Goal: Transaction & Acquisition: Purchase product/service

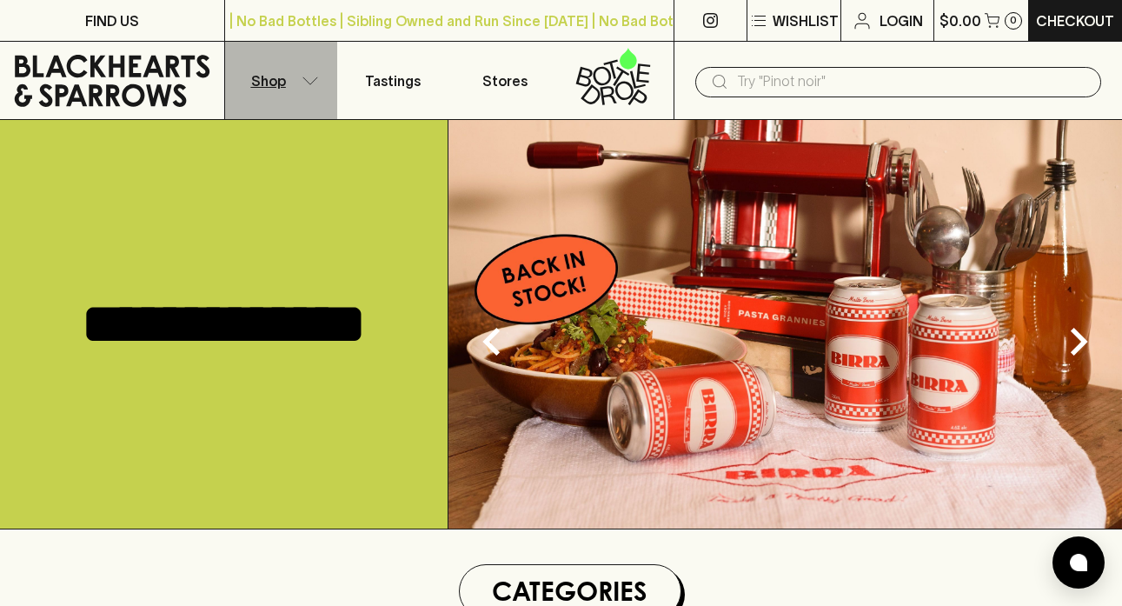
click at [312, 78] on icon "button" at bounding box center [310, 80] width 17 height 9
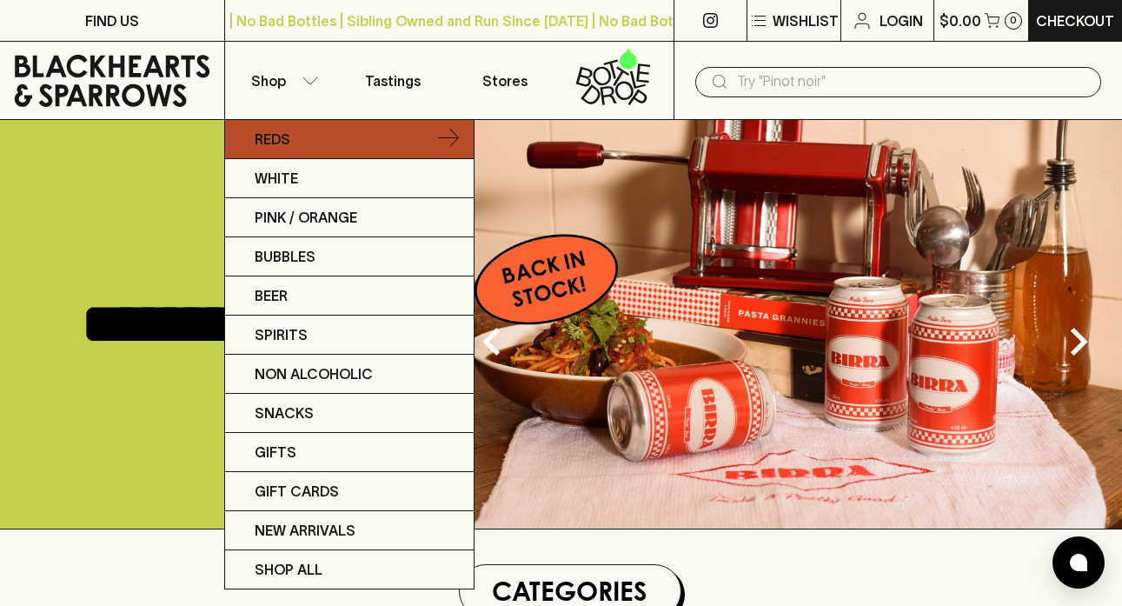
click at [453, 129] on icon at bounding box center [448, 139] width 21 height 21
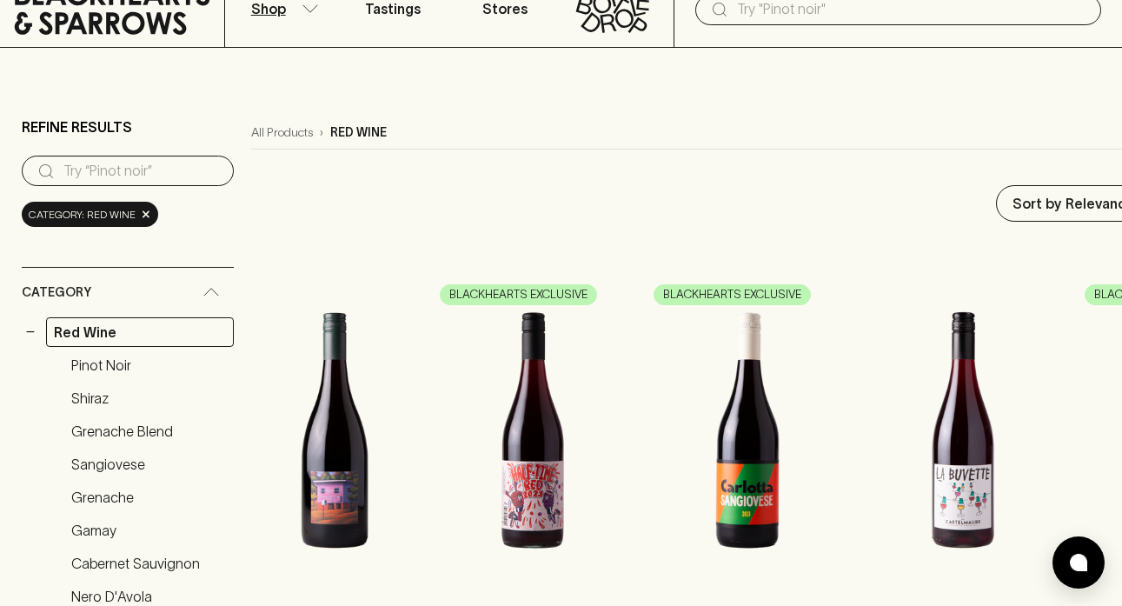
scroll to position [101, 0]
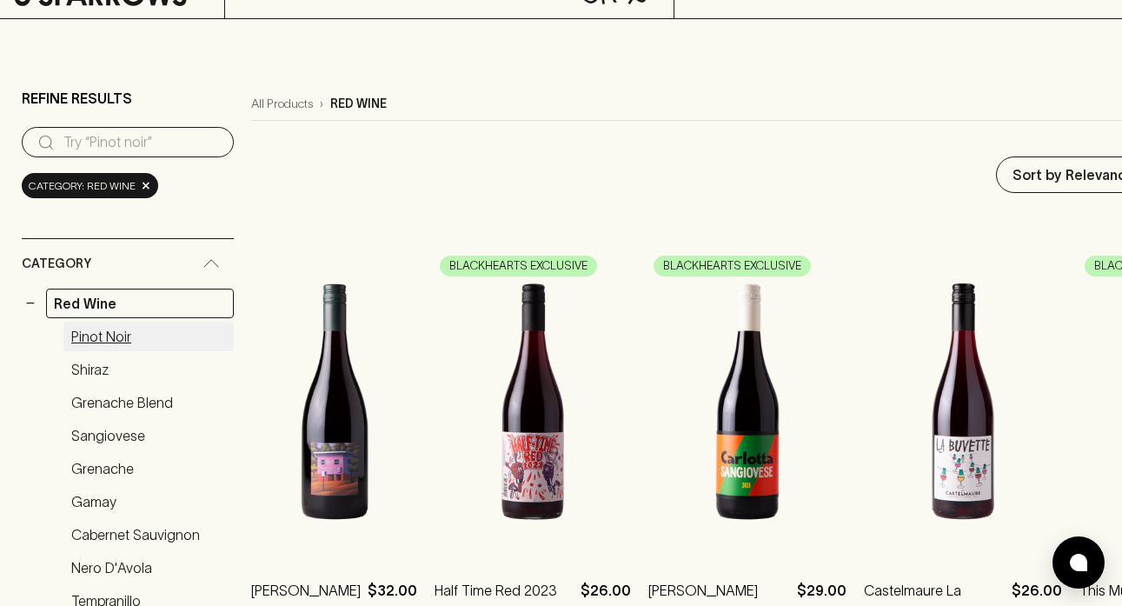
click at [80, 328] on link "Pinot Noir" at bounding box center [148, 337] width 170 height 30
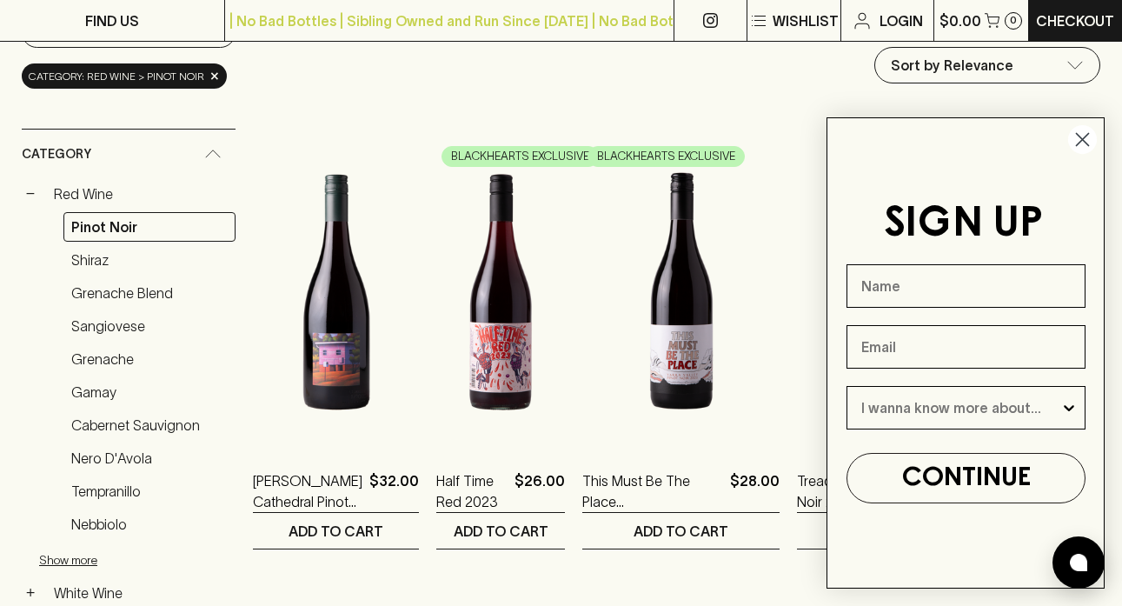
scroll to position [228, 0]
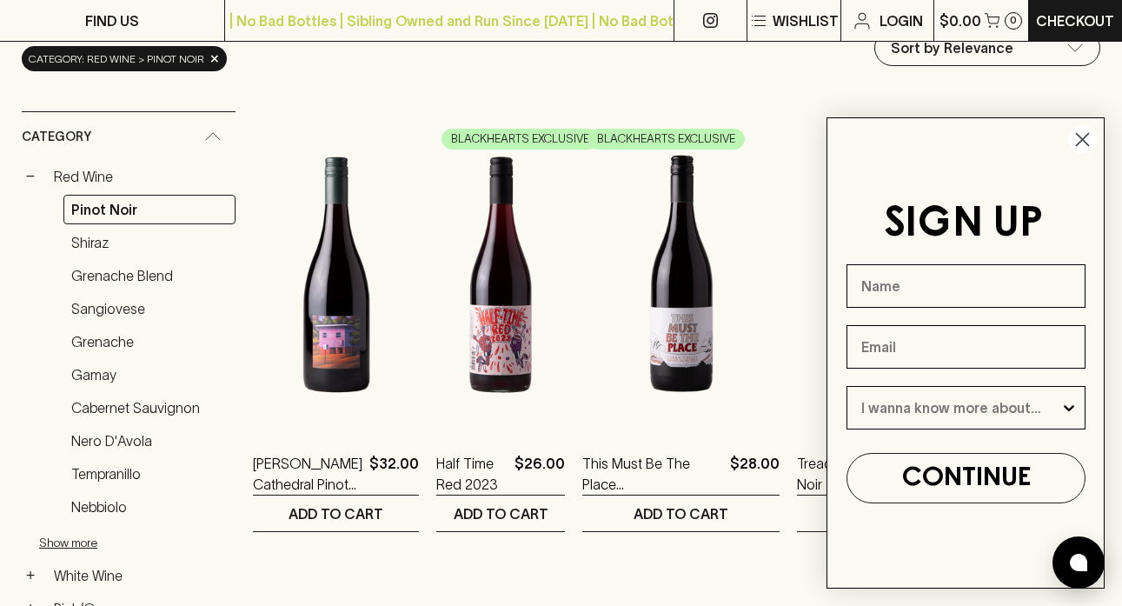
click at [1086, 136] on circle "Close dialog" at bounding box center [1082, 139] width 29 height 29
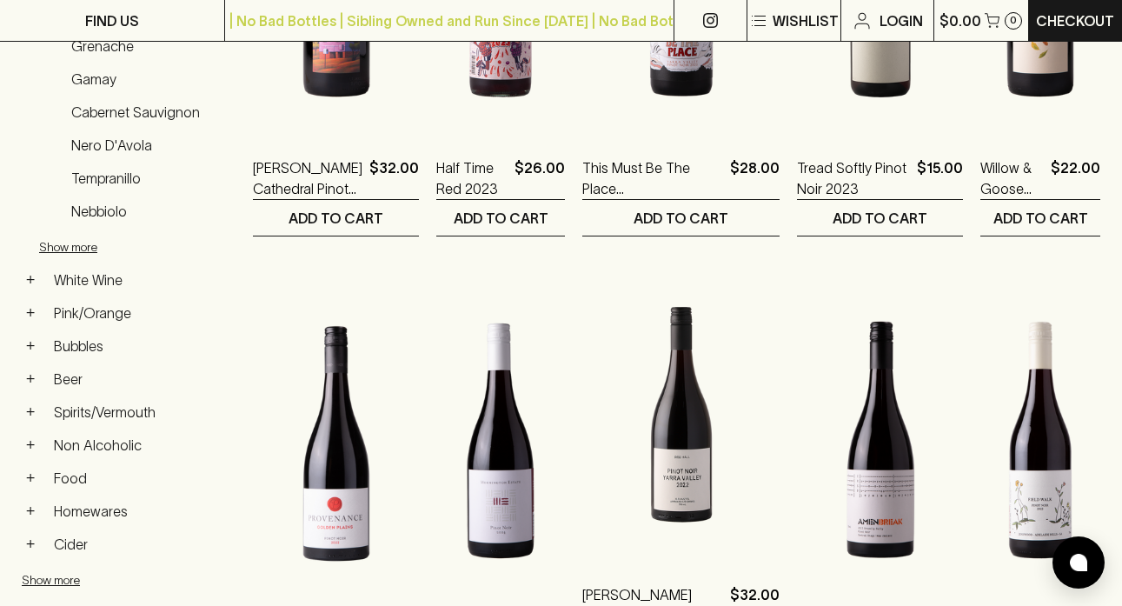
scroll to position [658, 0]
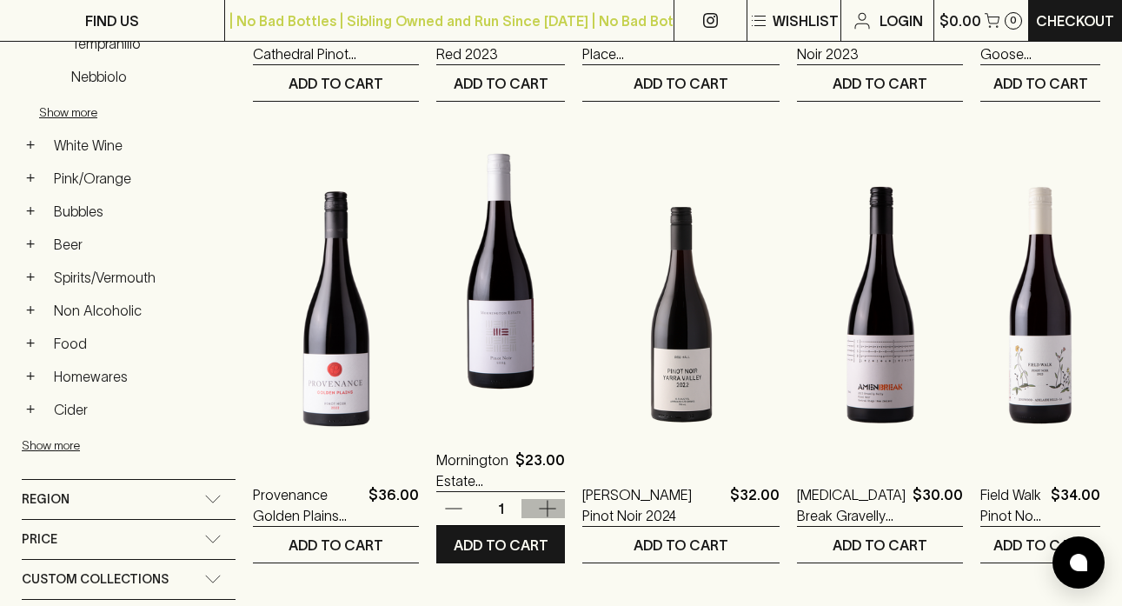
click at [556, 510] on icon "button" at bounding box center [548, 509] width 17 height 17
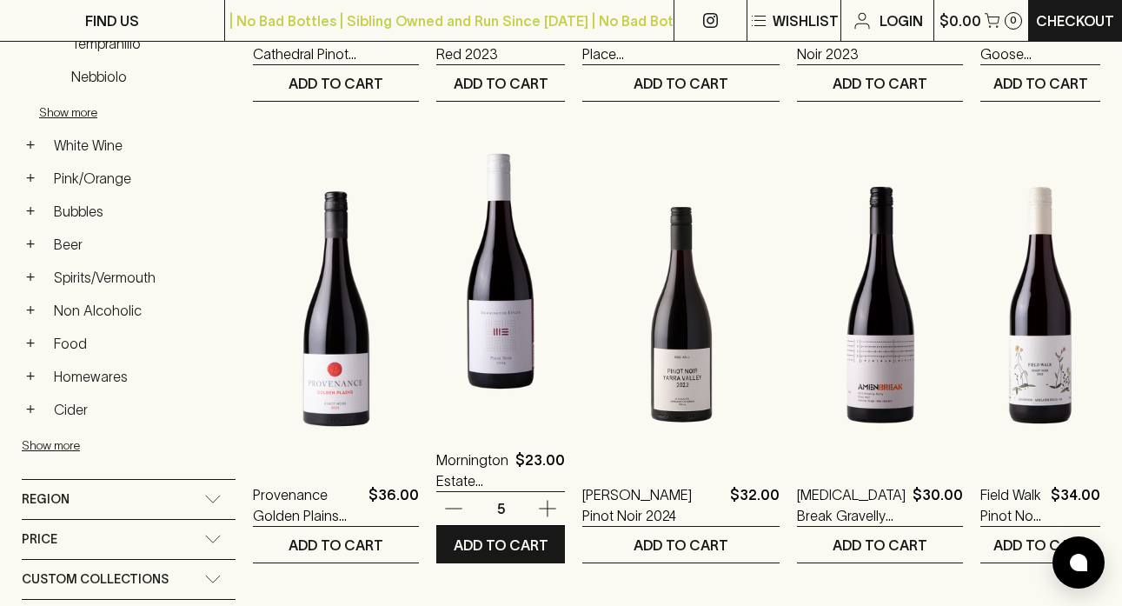
click at [556, 510] on icon "button" at bounding box center [548, 509] width 17 height 17
click at [554, 499] on icon "button" at bounding box center [547, 508] width 21 height 21
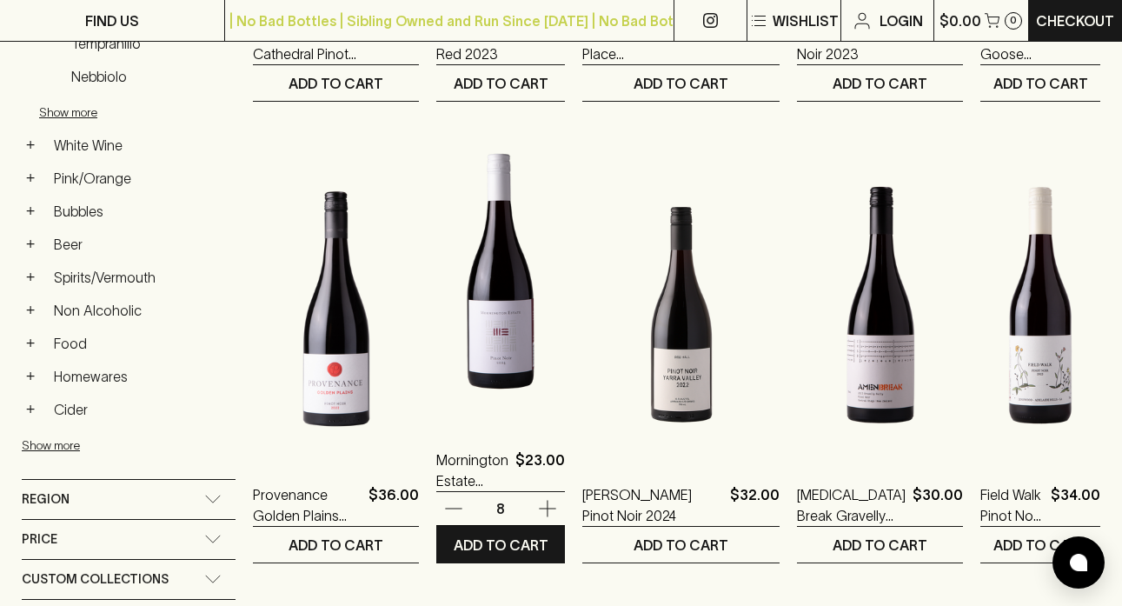
click at [556, 499] on icon "button" at bounding box center [547, 508] width 21 height 21
click at [510, 544] on p "ADD TO CART" at bounding box center [501, 544] width 95 height 21
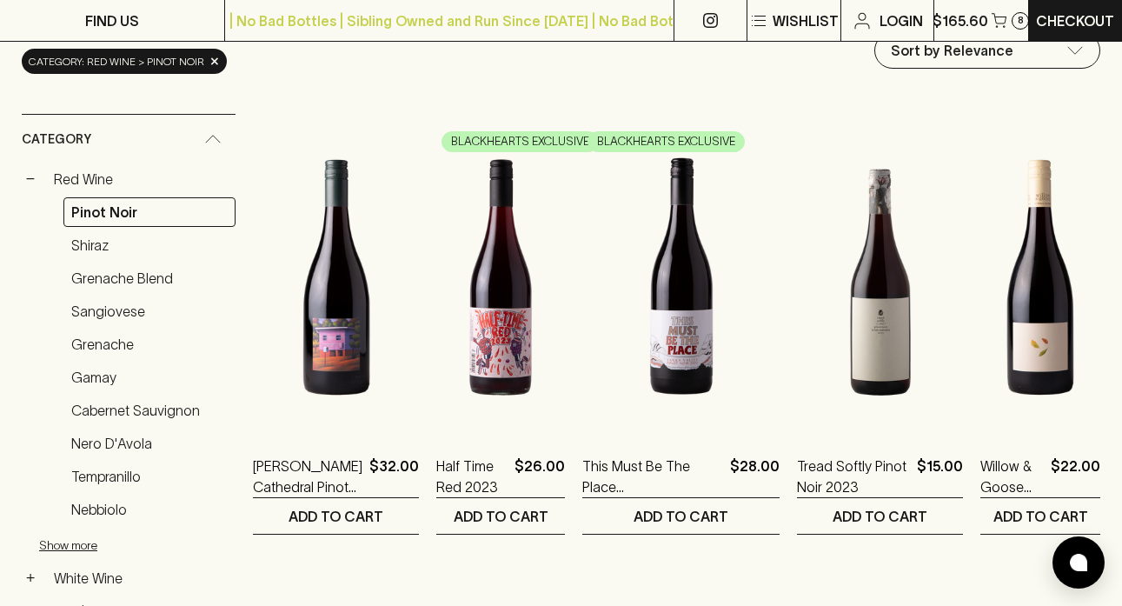
scroll to position [229, 0]
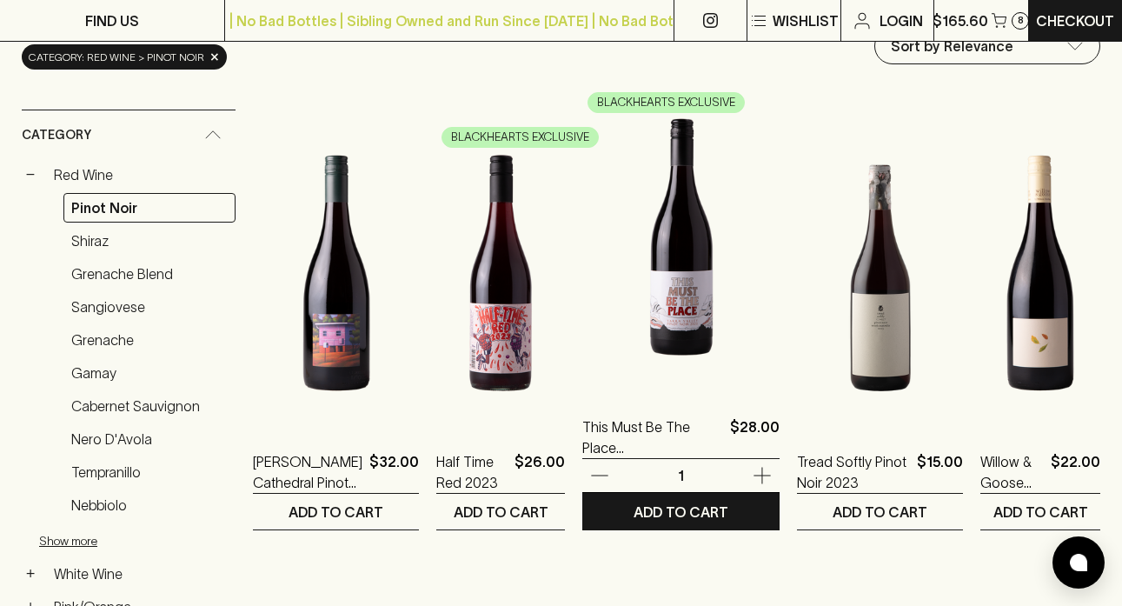
click at [752, 468] on icon "button" at bounding box center [762, 475] width 21 height 21
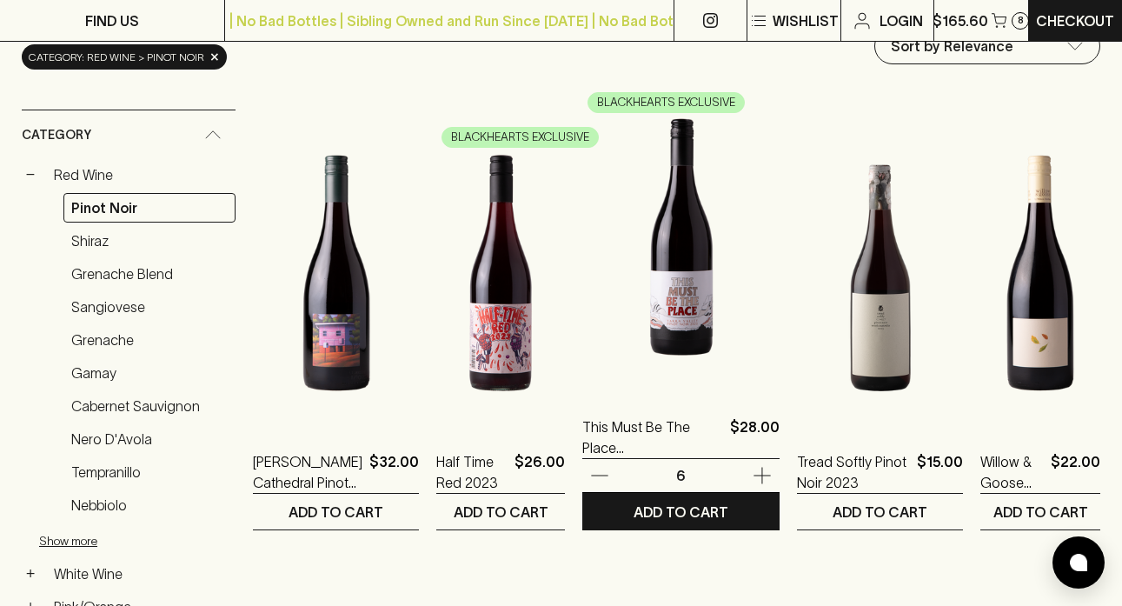
click at [752, 468] on icon "button" at bounding box center [762, 475] width 21 height 21
click at [752, 469] on icon "button" at bounding box center [762, 475] width 21 height 21
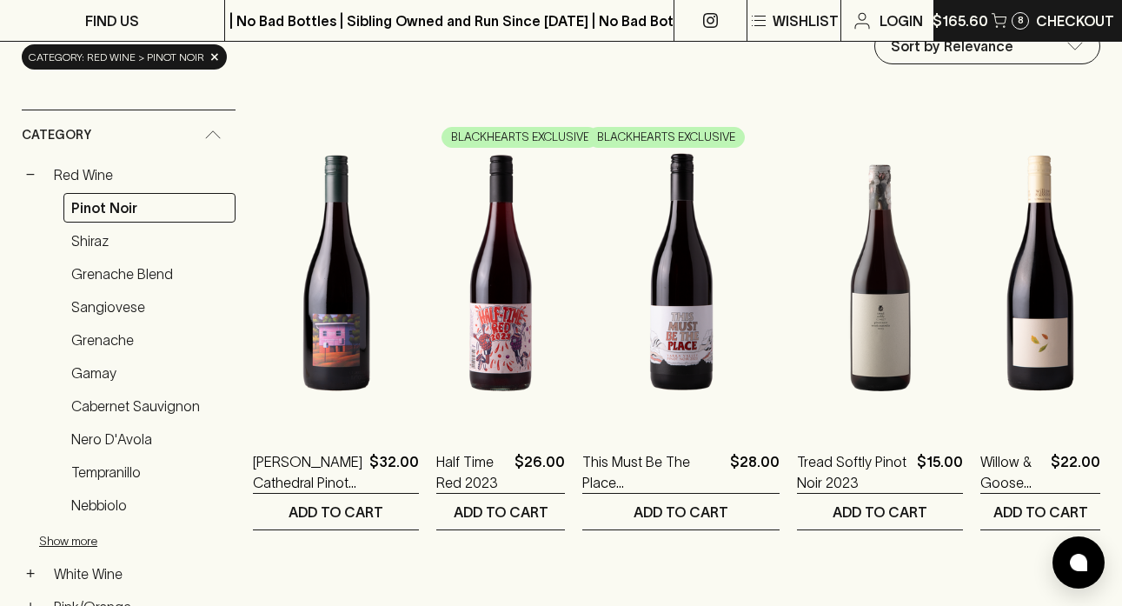
click at [1012, 19] on div "8" at bounding box center [1020, 20] width 17 height 17
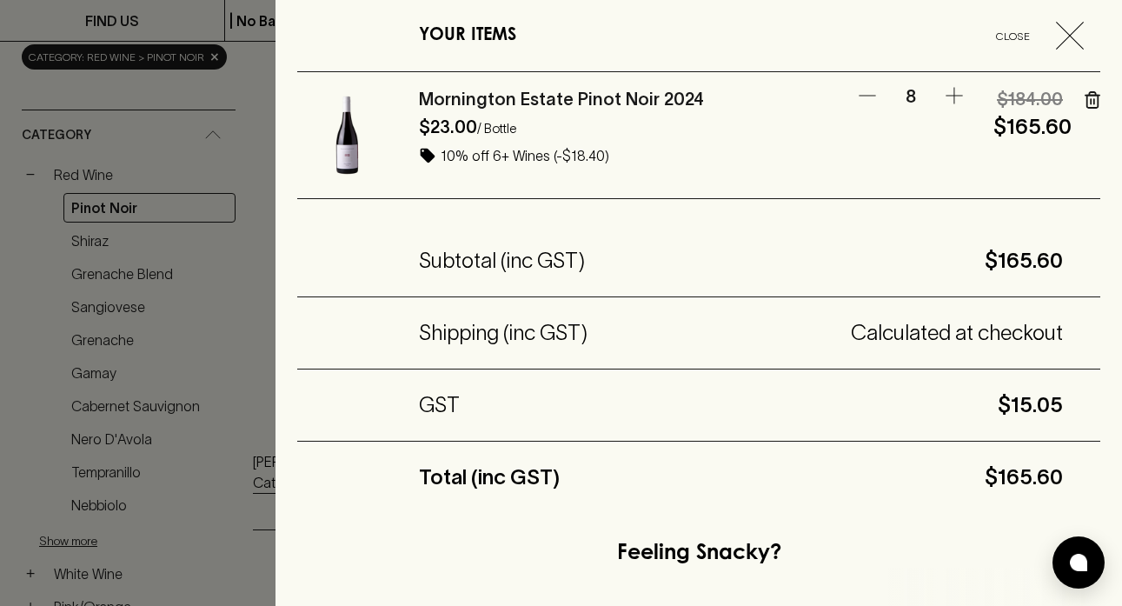
click at [1078, 30] on icon "button" at bounding box center [1070, 36] width 28 height 28
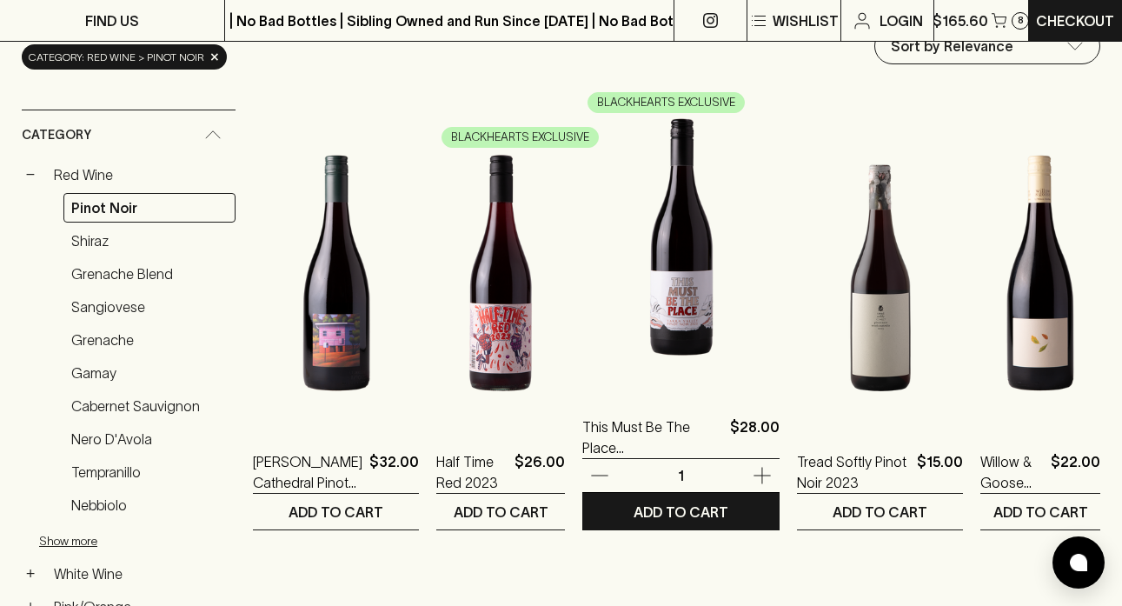
click at [754, 472] on icon "button" at bounding box center [762, 476] width 17 height 17
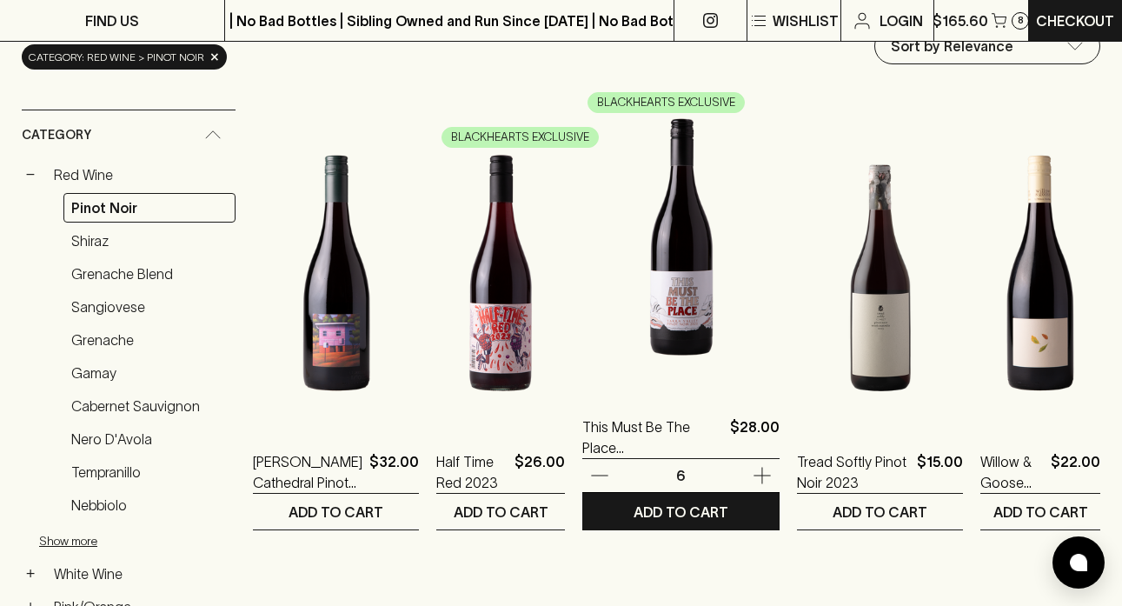
click at [754, 473] on icon "button" at bounding box center [762, 476] width 17 height 17
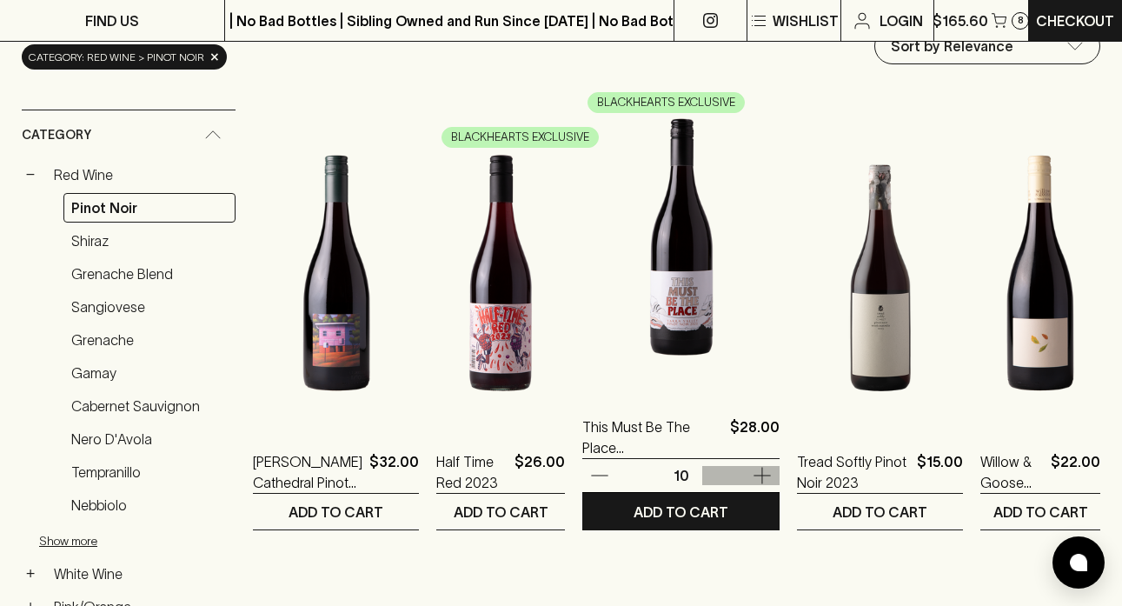
click at [754, 473] on icon "button" at bounding box center [762, 476] width 17 height 17
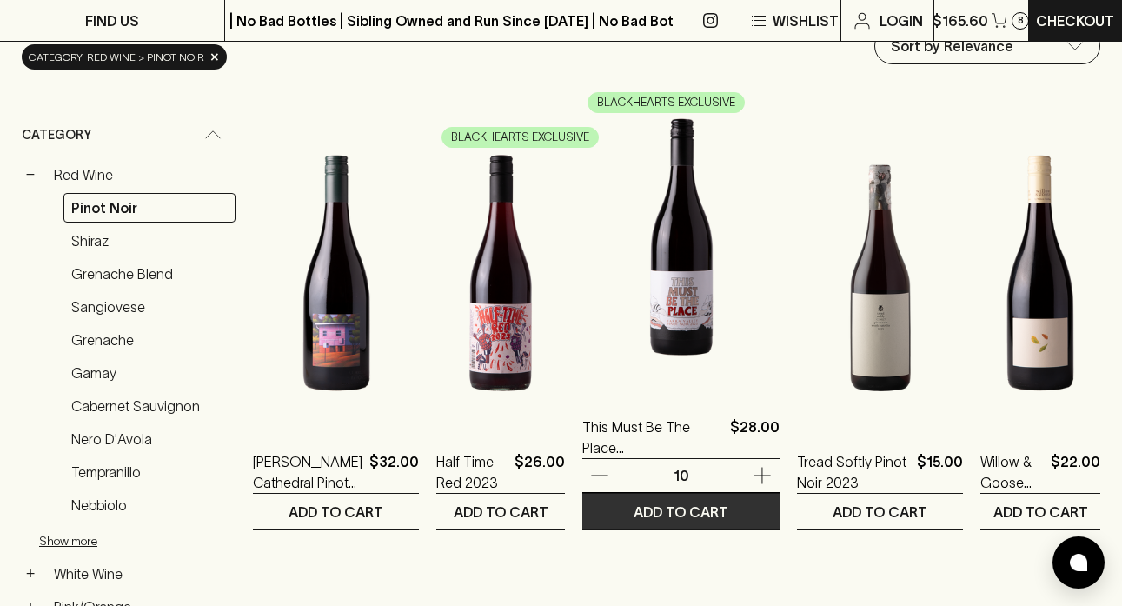
click at [708, 526] on button "ADD TO CART" at bounding box center [680, 512] width 197 height 36
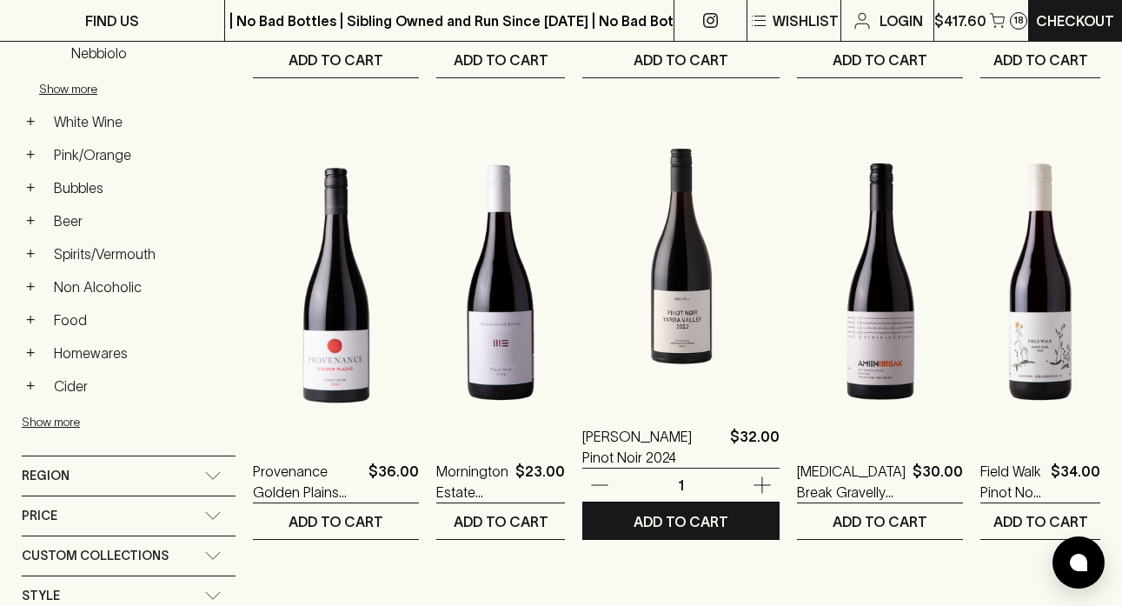
scroll to position [693, 0]
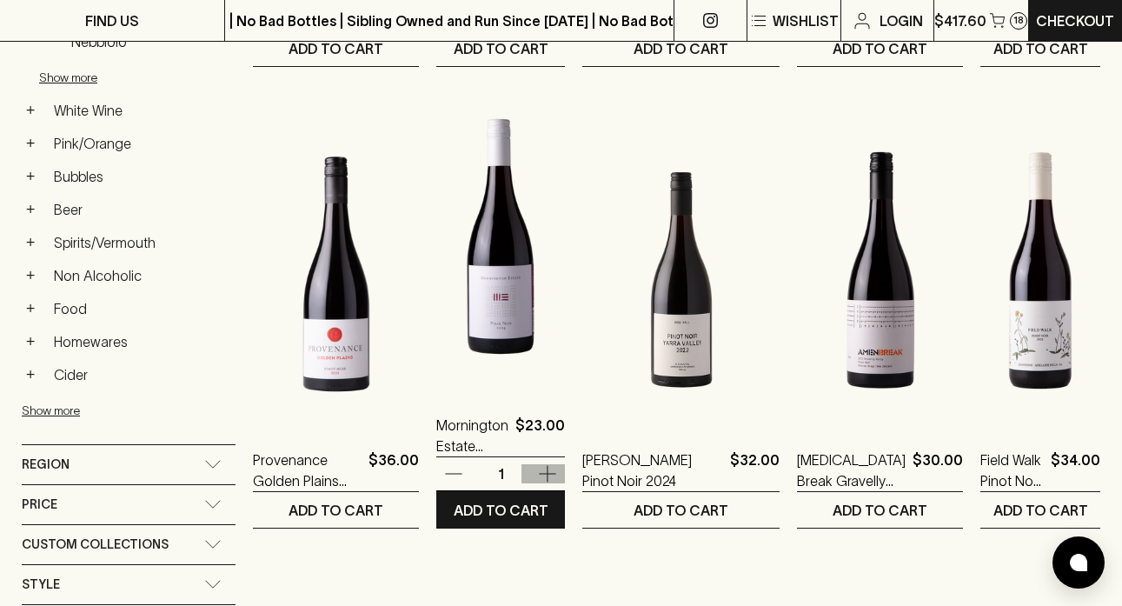
click at [558, 468] on icon "button" at bounding box center [547, 473] width 21 height 21
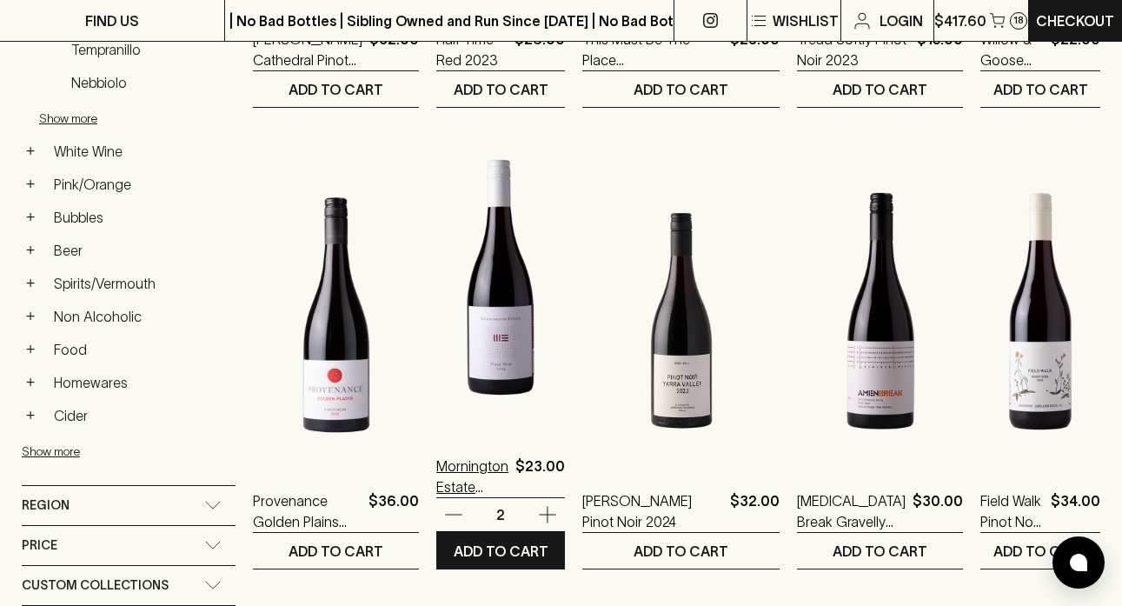
scroll to position [654, 0]
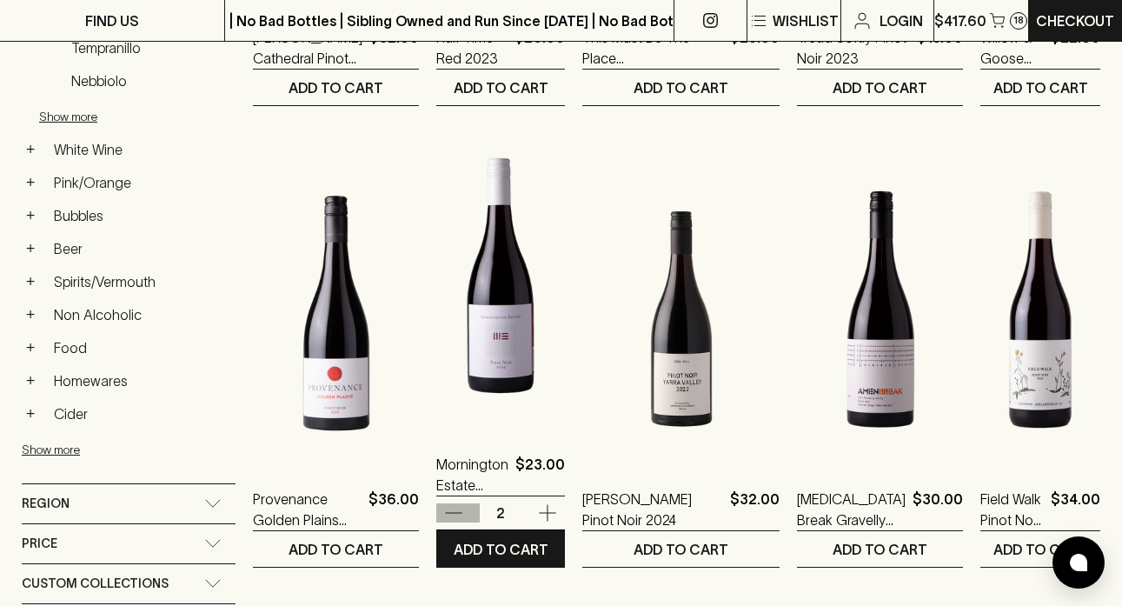
click at [443, 507] on icon "button" at bounding box center [453, 512] width 21 height 21
click at [499, 553] on p "ADD TO CART" at bounding box center [501, 549] width 95 height 21
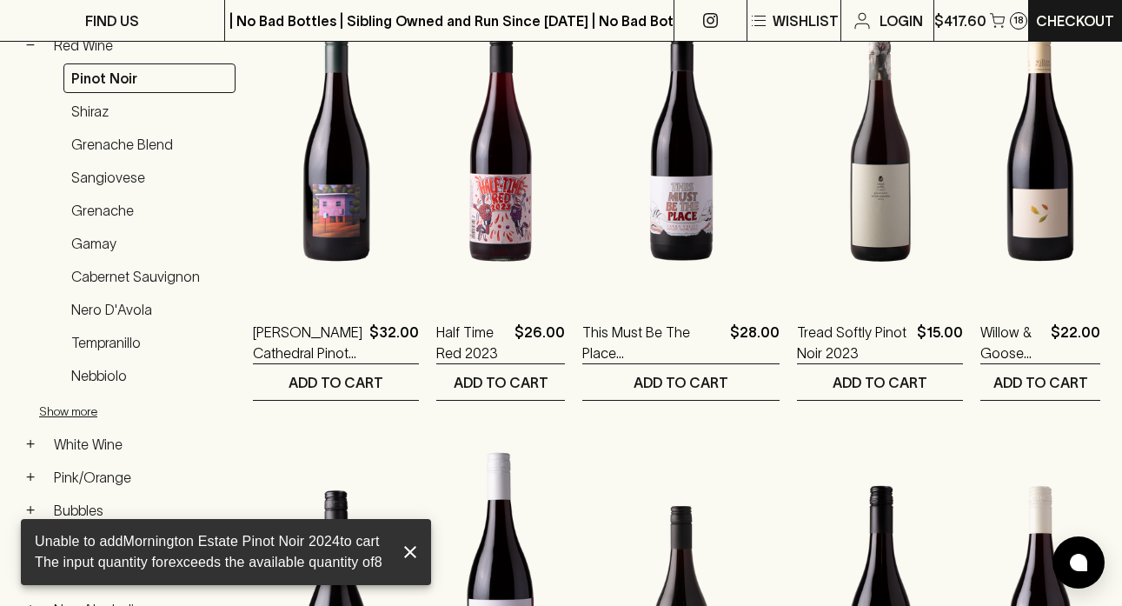
scroll to position [356, 0]
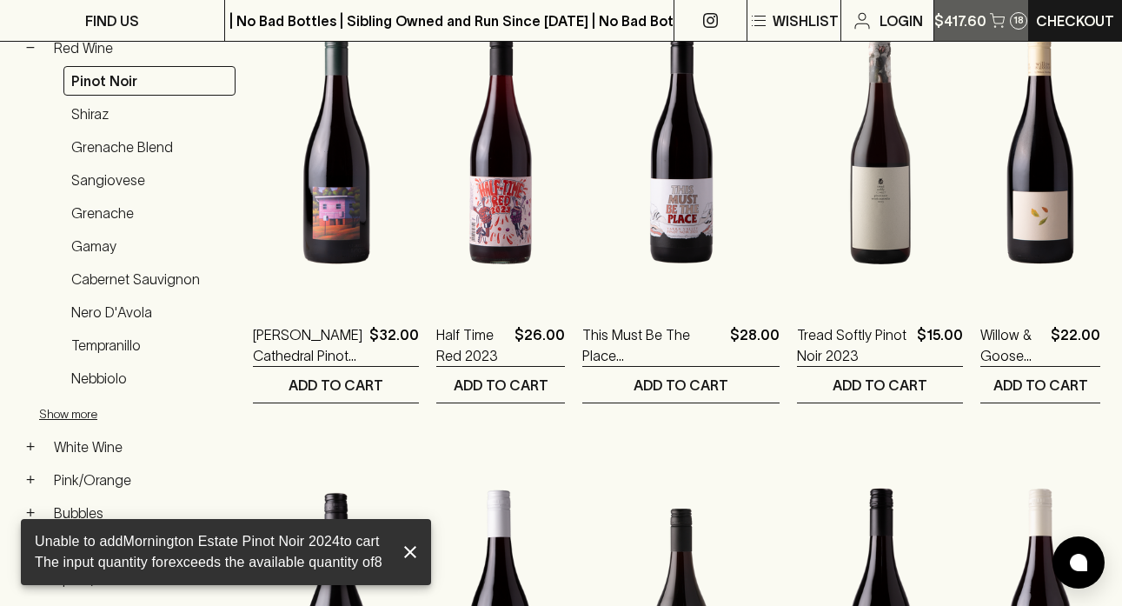
click at [992, 19] on icon "button" at bounding box center [997, 18] width 15 height 10
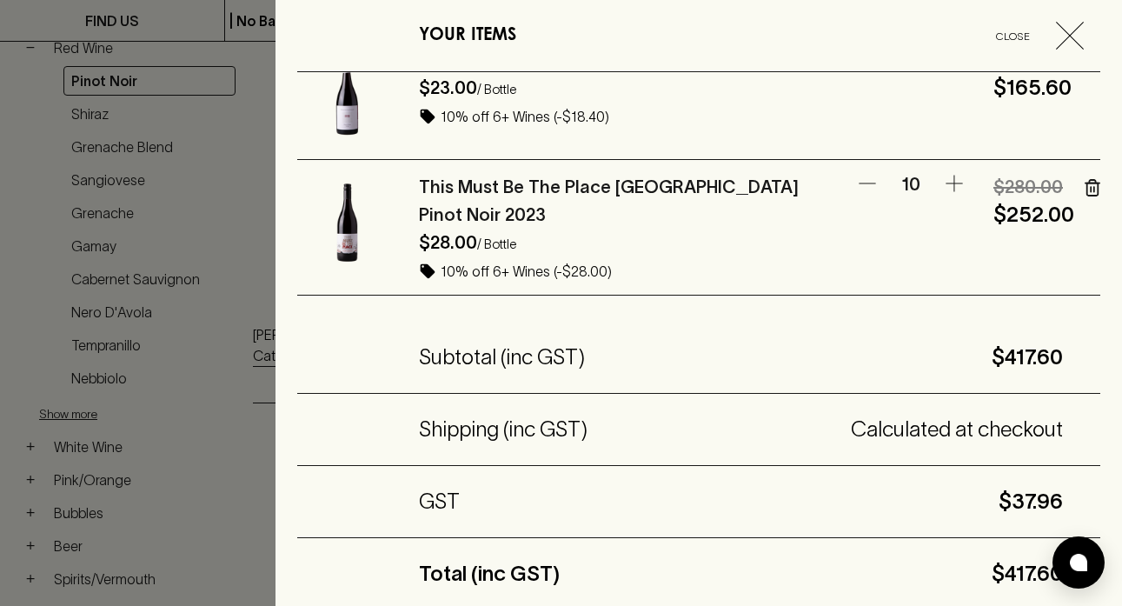
scroll to position [116, 0]
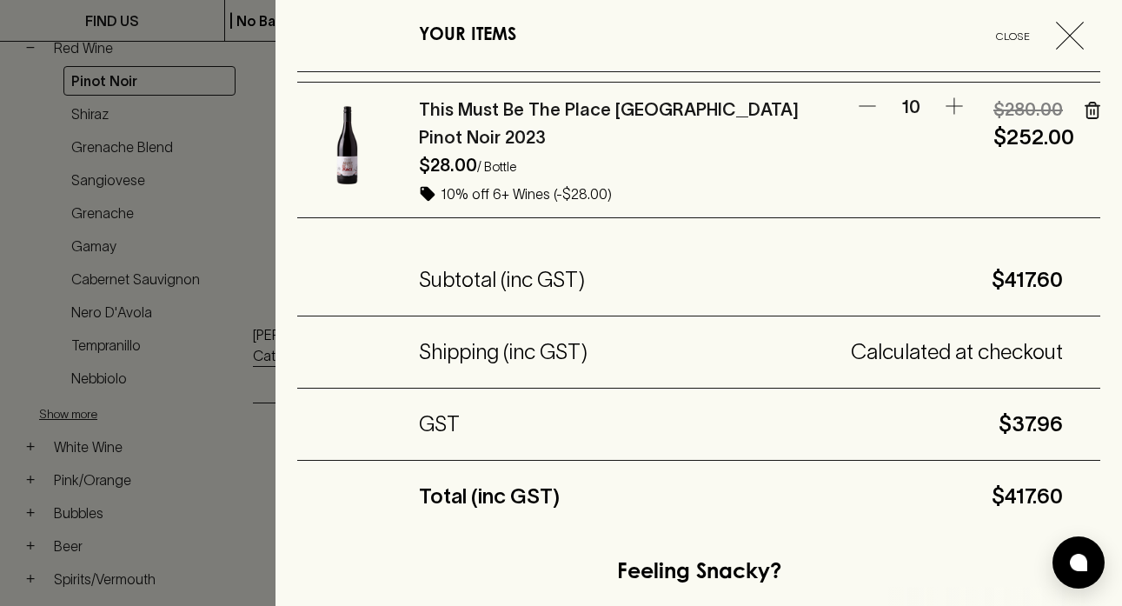
click at [1071, 36] on icon "button" at bounding box center [1070, 36] width 28 height 28
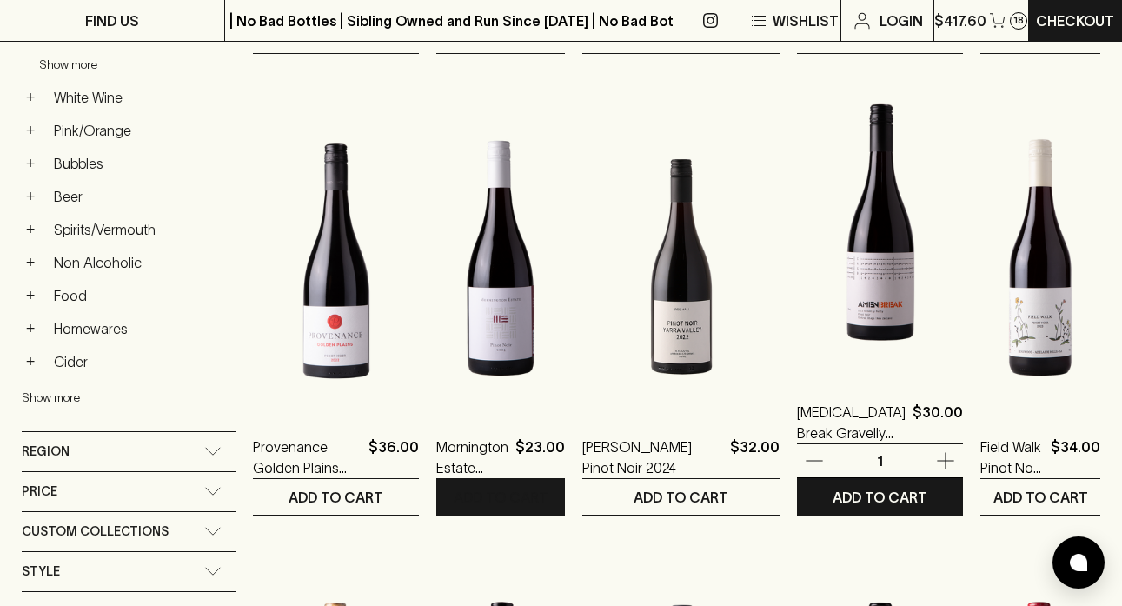
scroll to position [707, 0]
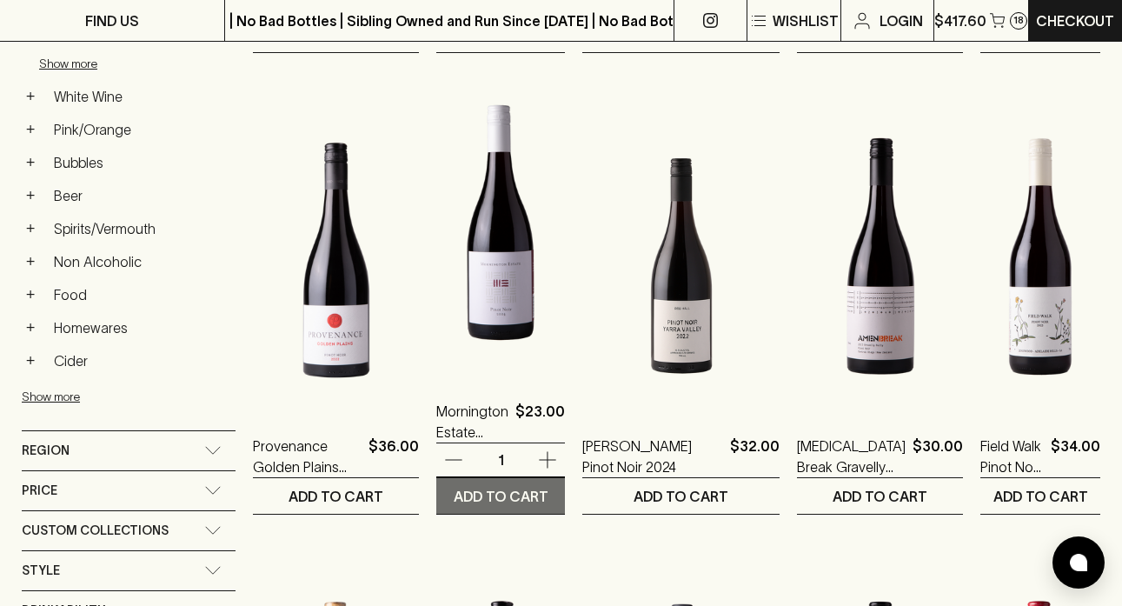
click at [504, 495] on p "ADD TO CART" at bounding box center [501, 496] width 95 height 21
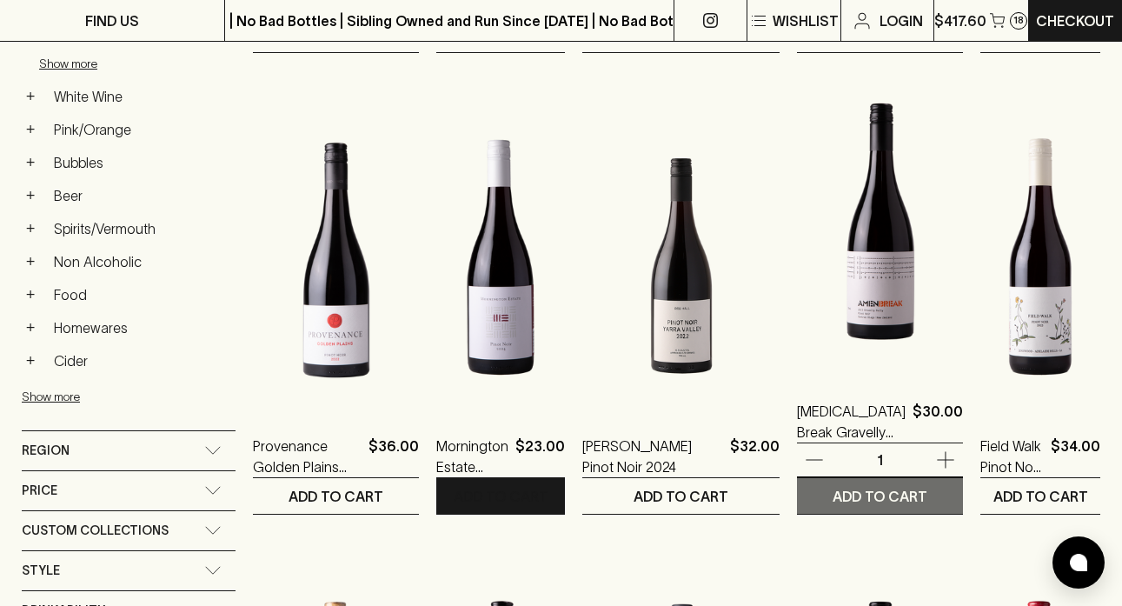
click at [882, 494] on p "ADD TO CART" at bounding box center [880, 496] width 95 height 21
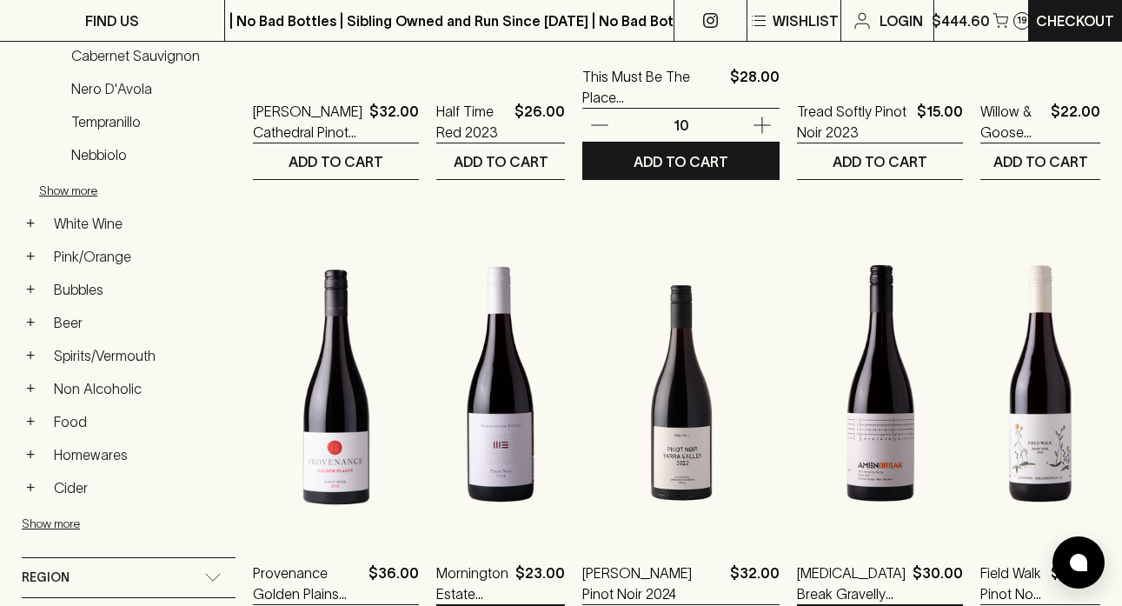
scroll to position [712, 0]
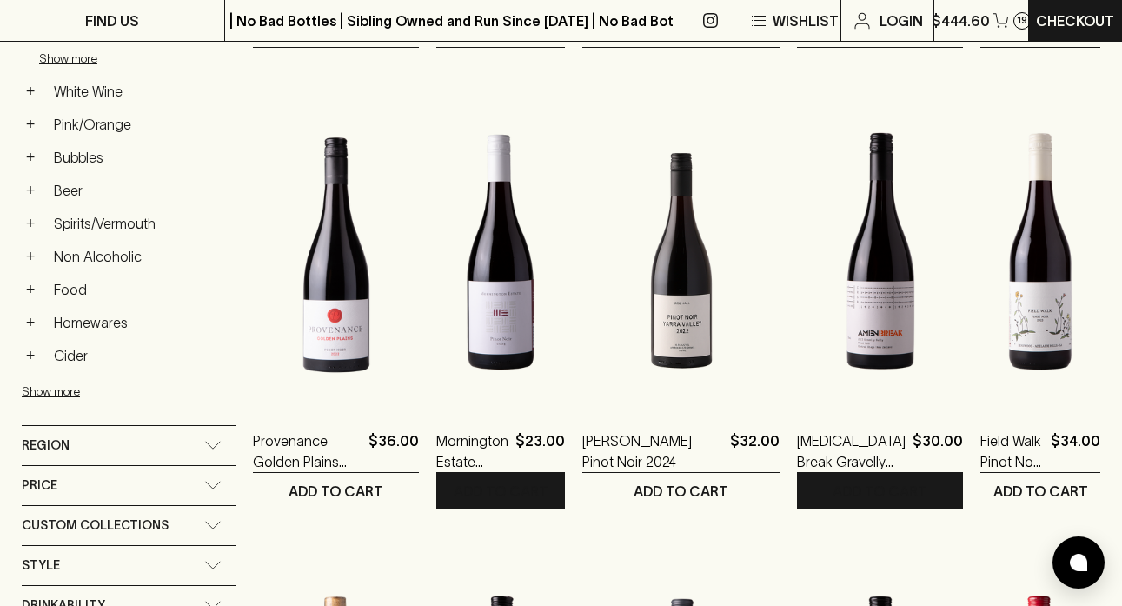
click at [209, 485] on icon at bounding box center [212, 485] width 17 height 9
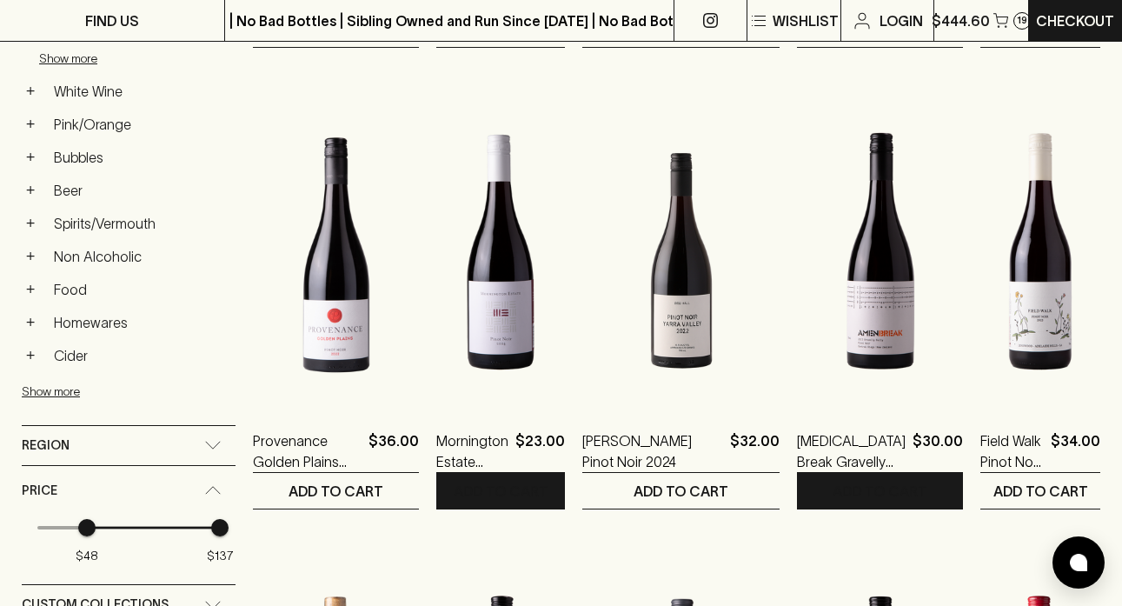
type input "46"
drag, startPoint x: 38, startPoint y: 526, endPoint x: 83, endPoint y: 519, distance: 45.7
click at [83, 519] on span "$46" at bounding box center [83, 527] width 17 height 17
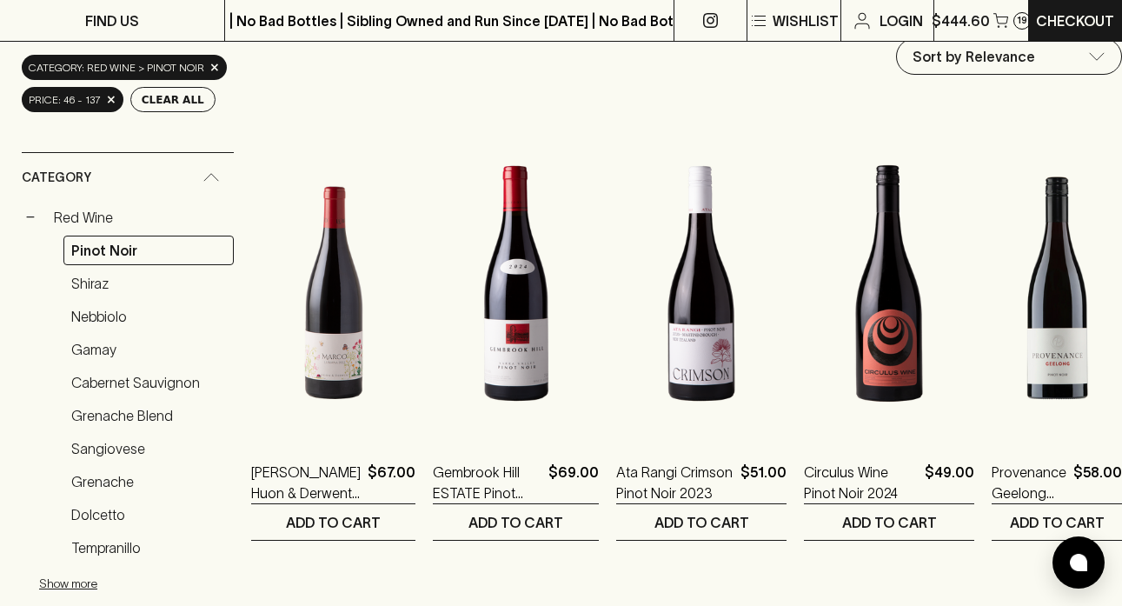
scroll to position [225, 0]
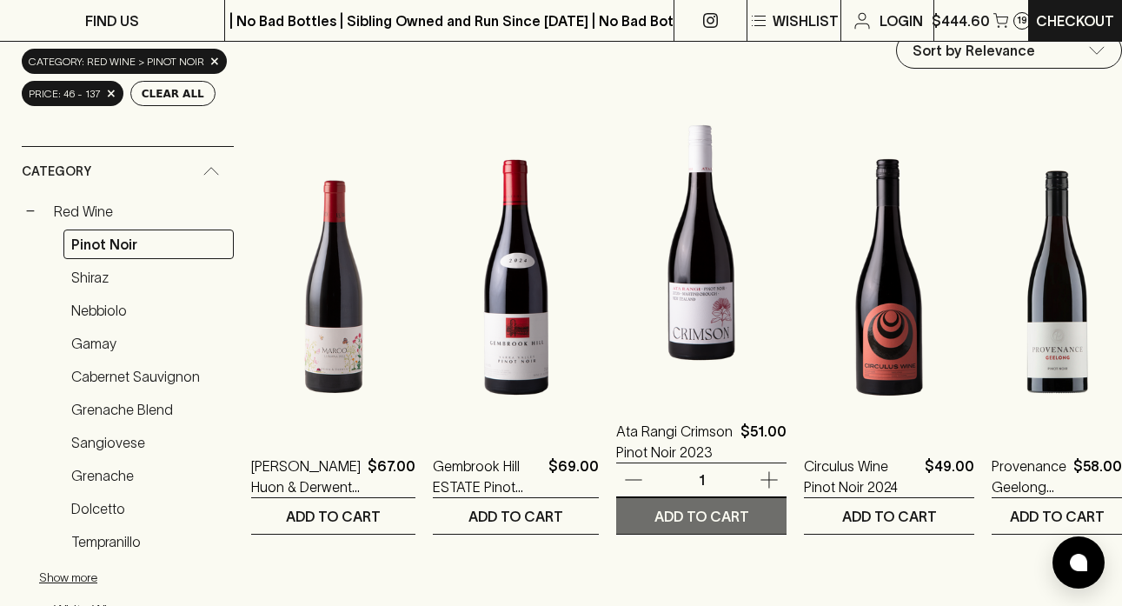
click at [735, 515] on p "ADD TO CART" at bounding box center [701, 516] width 95 height 21
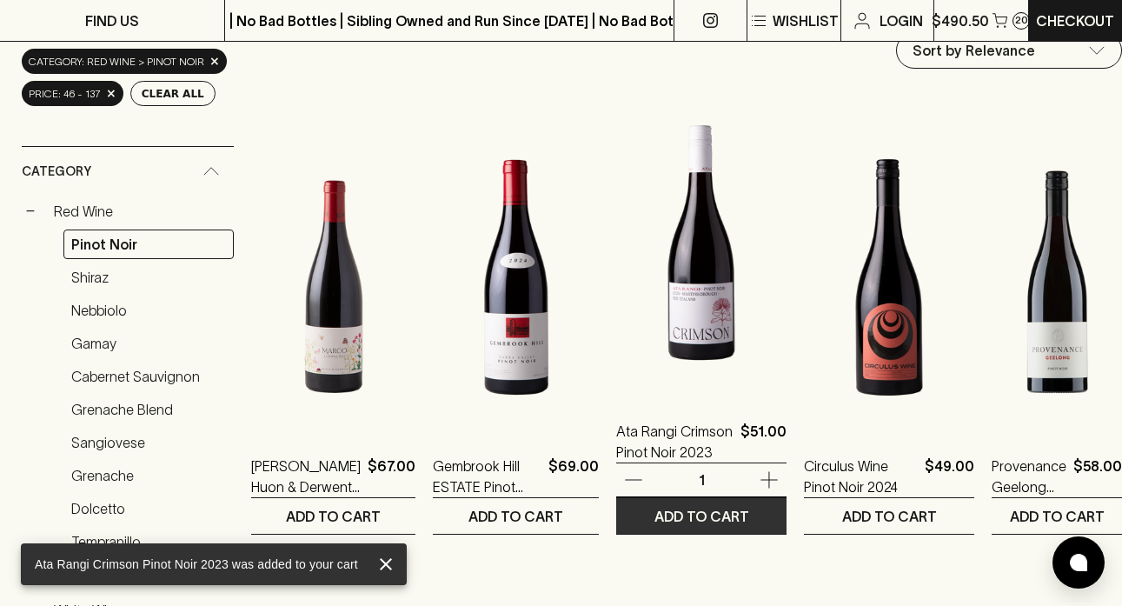
click at [766, 474] on icon "button" at bounding box center [769, 479] width 21 height 21
click at [766, 475] on icon "button" at bounding box center [769, 479] width 21 height 21
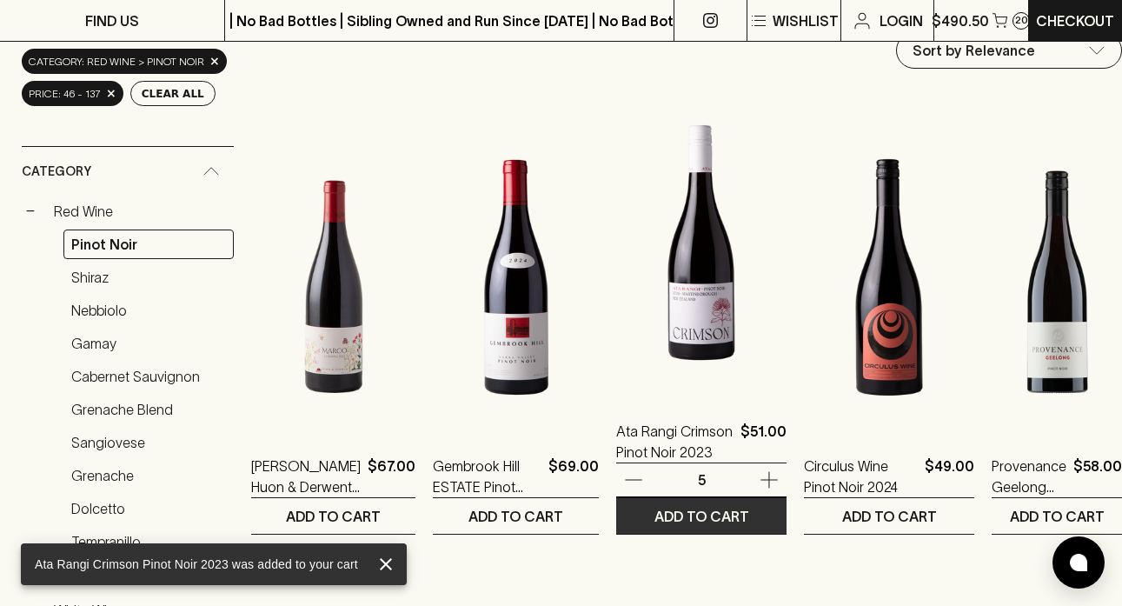
click at [766, 475] on icon "button" at bounding box center [769, 479] width 21 height 21
click at [735, 516] on p "ADD TO CART" at bounding box center [701, 516] width 95 height 21
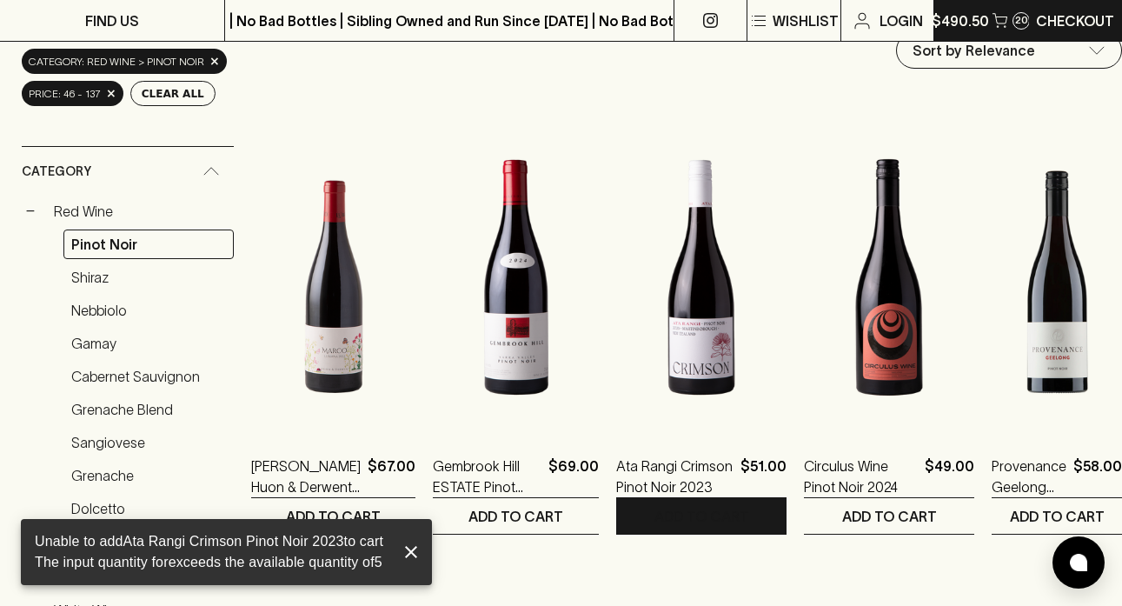
click at [1012, 20] on div "20" at bounding box center [1020, 20] width 17 height 17
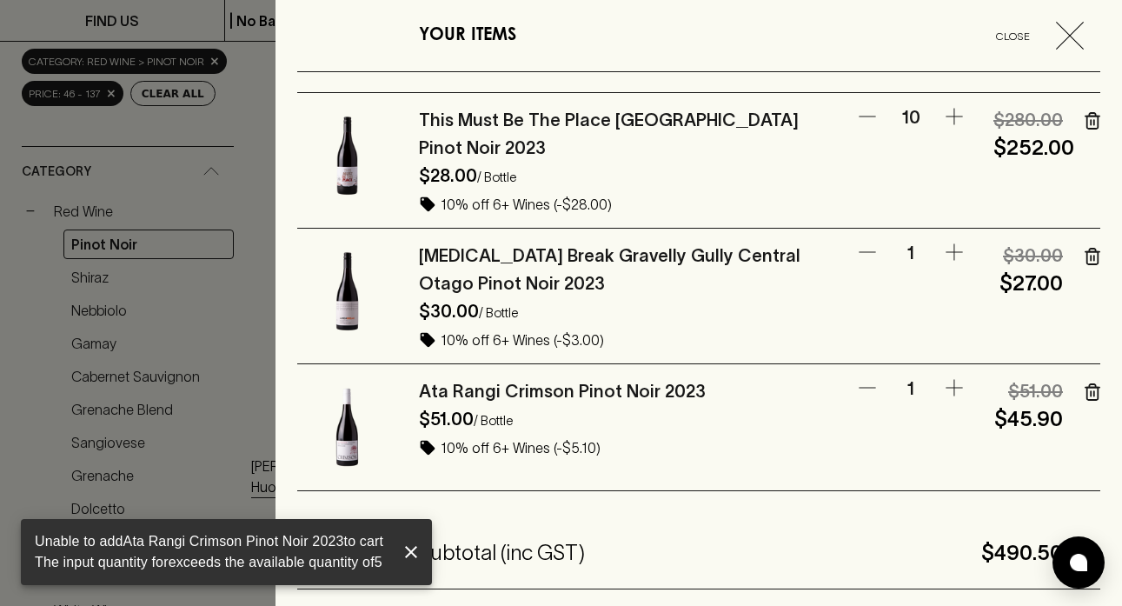
scroll to position [107, 0]
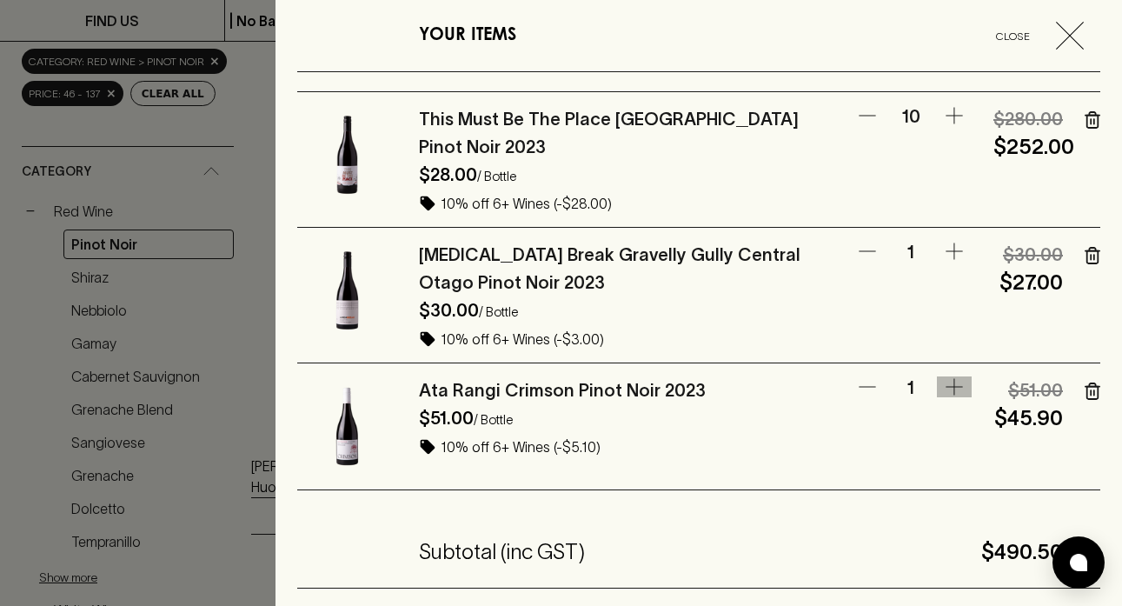
click at [955, 376] on icon "button" at bounding box center [954, 386] width 21 height 21
click at [953, 379] on icon "button" at bounding box center [953, 387] width 17 height 17
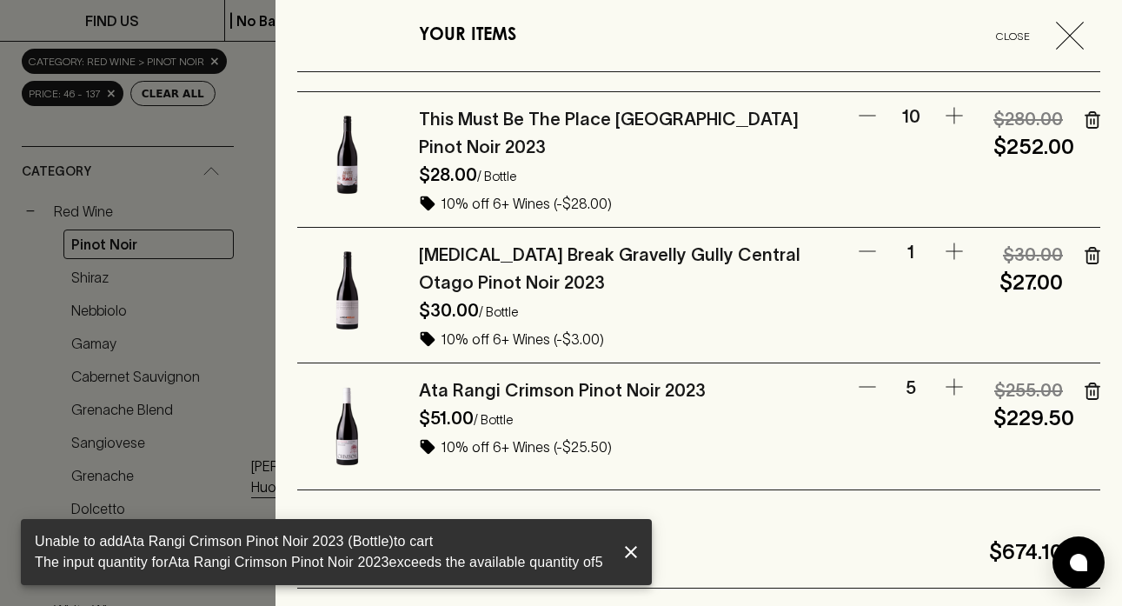
click at [1067, 36] on icon "button" at bounding box center [1070, 36] width 28 height 28
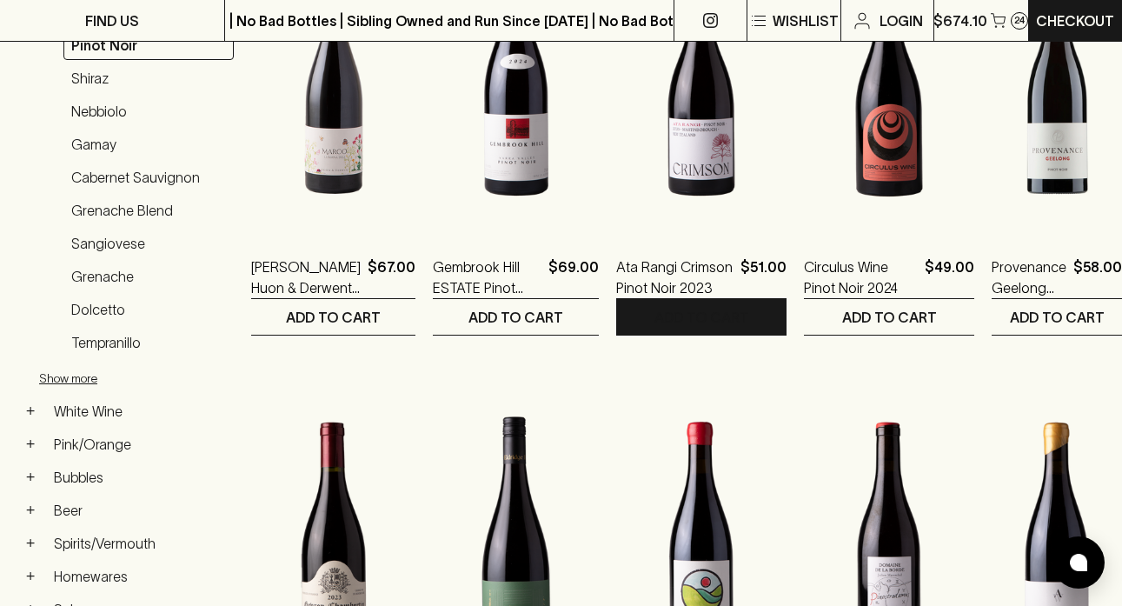
scroll to position [170, 0]
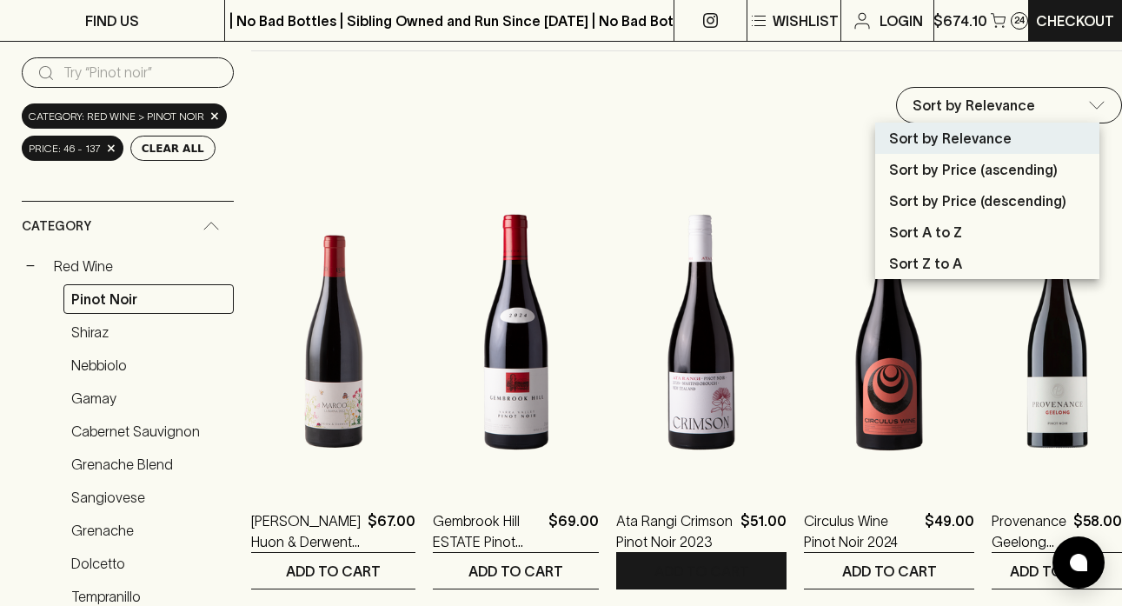
click at [939, 196] on p "Sort by Price (descending)" at bounding box center [977, 200] width 177 height 21
type input "price:desc"
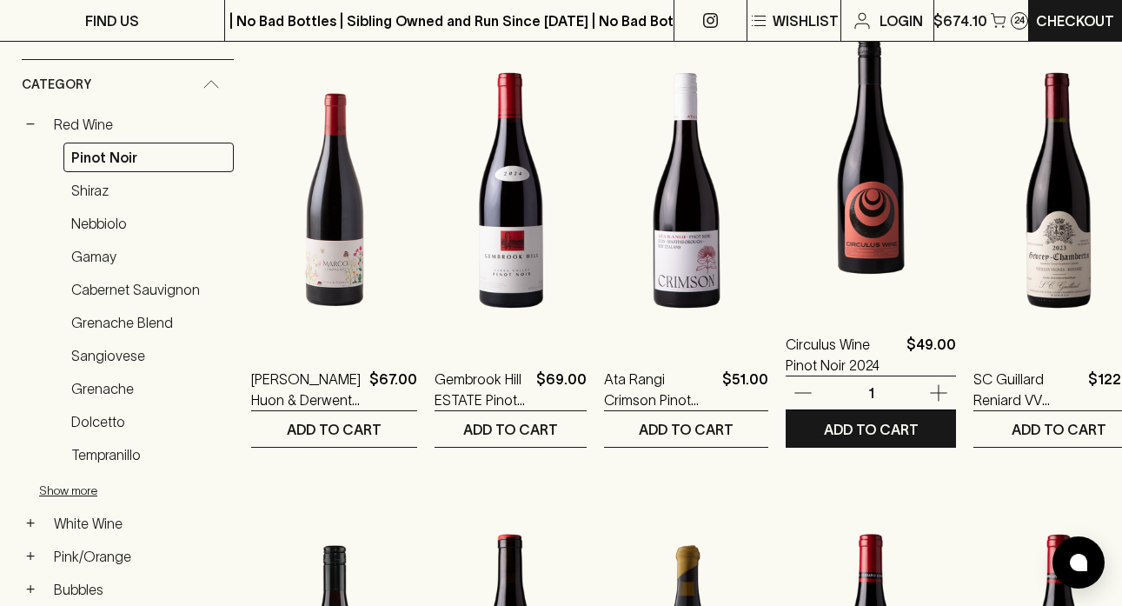
scroll to position [311, 0]
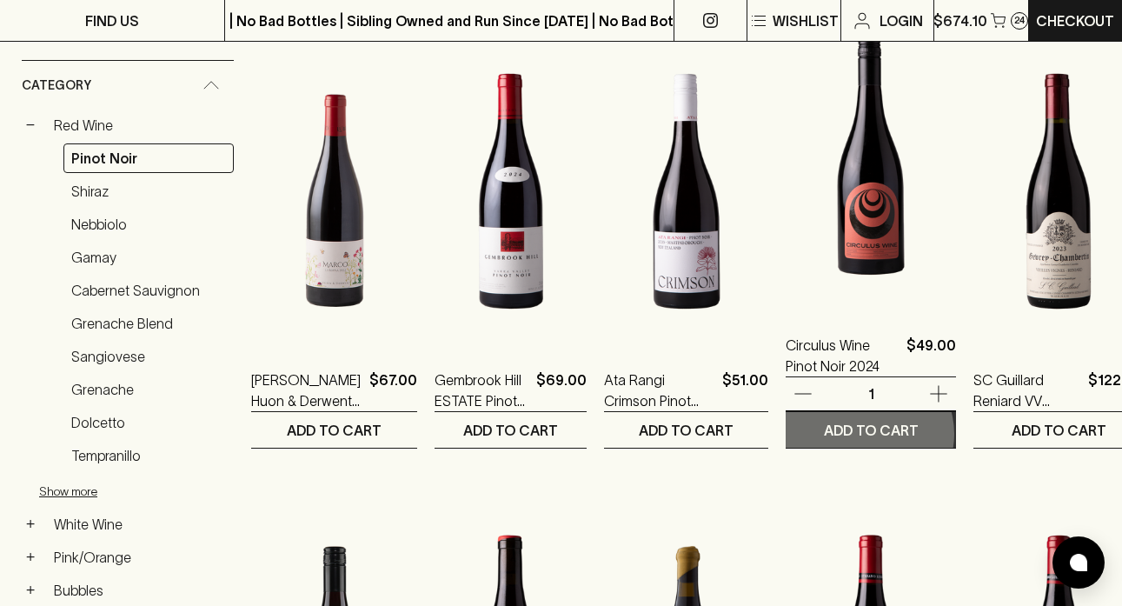
click at [893, 434] on p "ADD TO CART" at bounding box center [871, 430] width 95 height 21
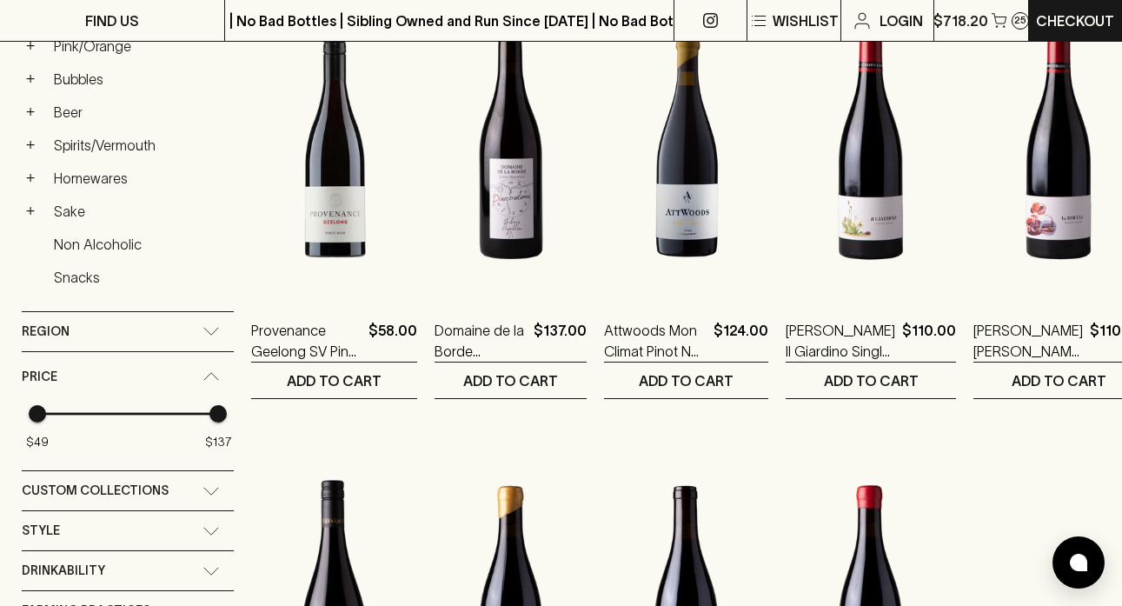
scroll to position [846, 0]
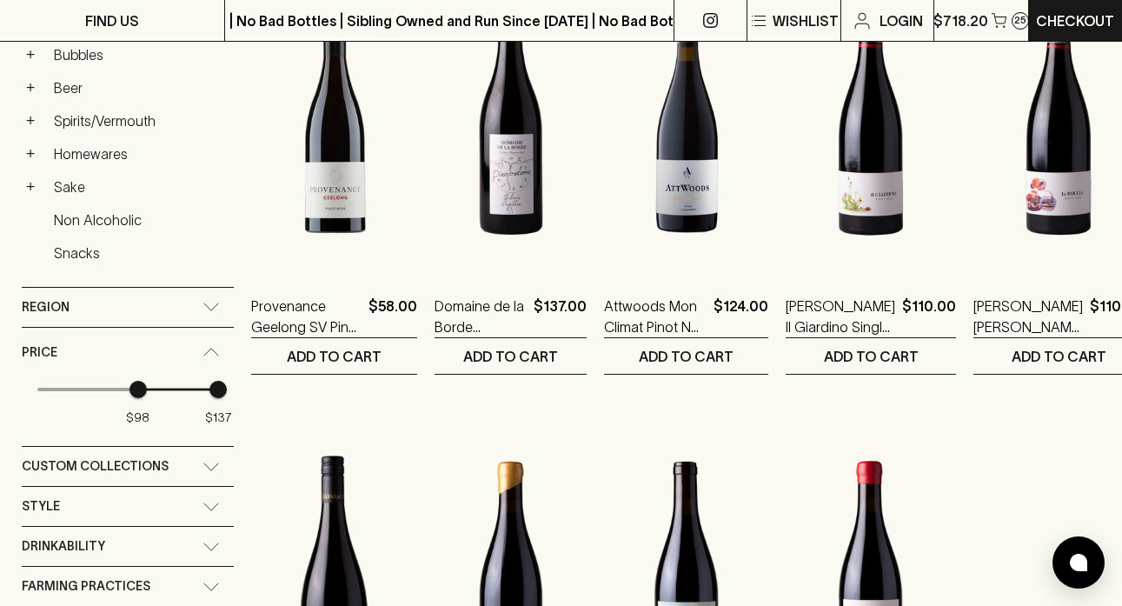
type input "97"
drag, startPoint x: 36, startPoint y: 389, endPoint x: 188, endPoint y: 388, distance: 152.1
click at [144, 388] on span "$97" at bounding box center [135, 389] width 17 height 17
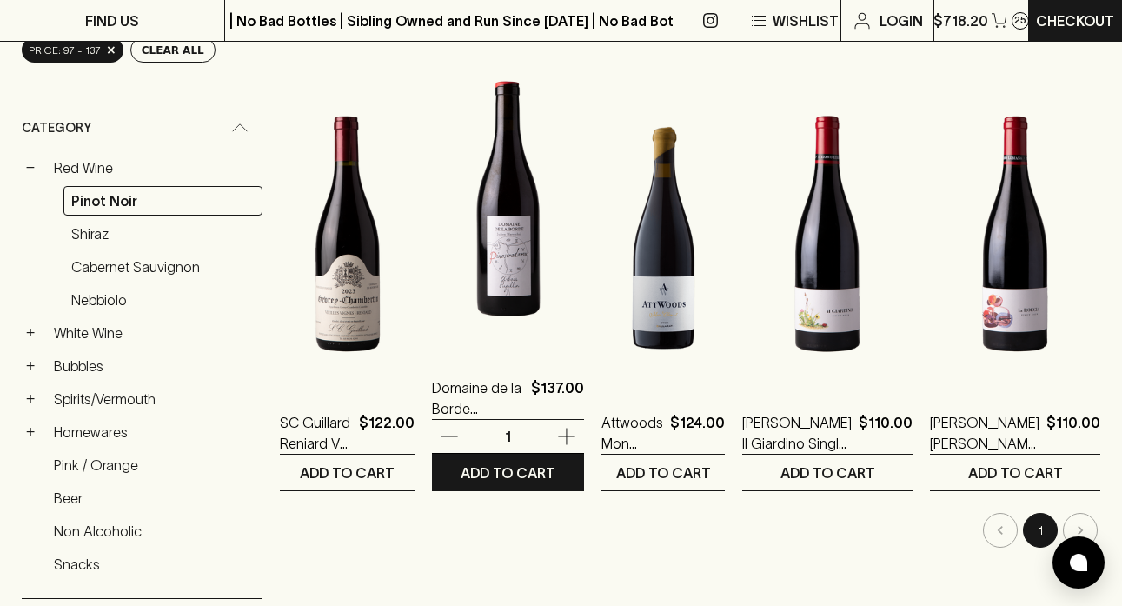
scroll to position [270, 0]
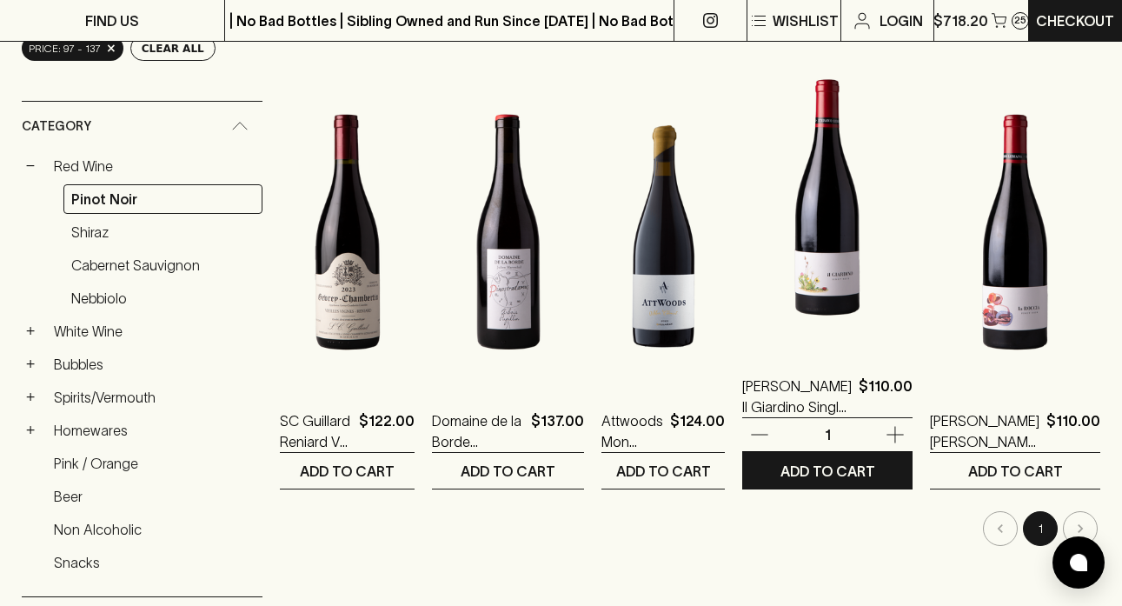
click at [873, 229] on img at bounding box center [827, 197] width 170 height 304
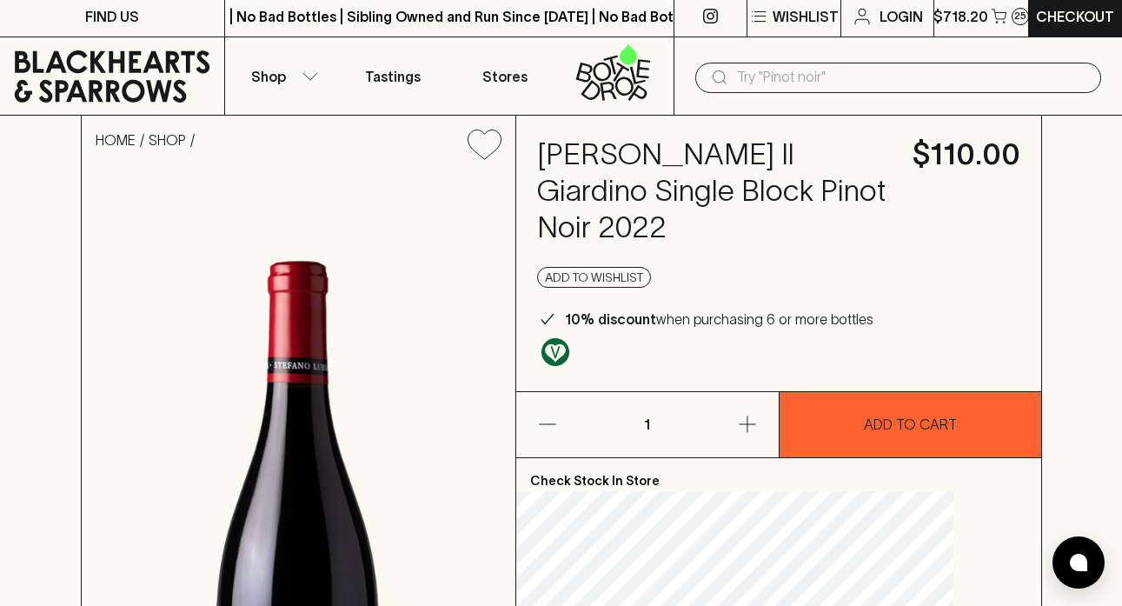
scroll to position [5, 0]
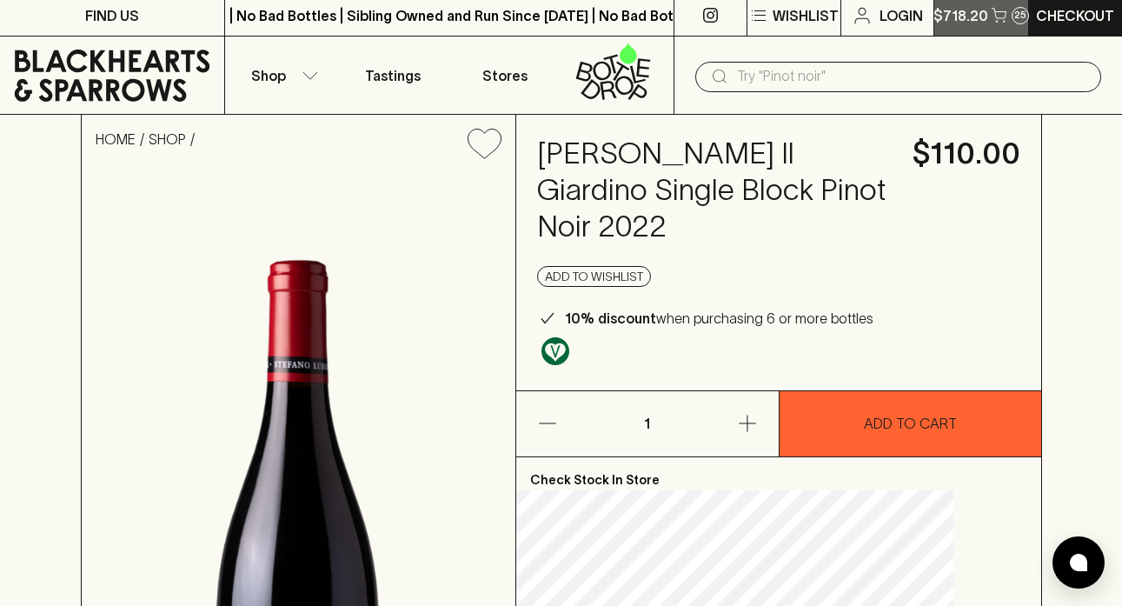
click at [1012, 19] on div "25" at bounding box center [1020, 15] width 17 height 17
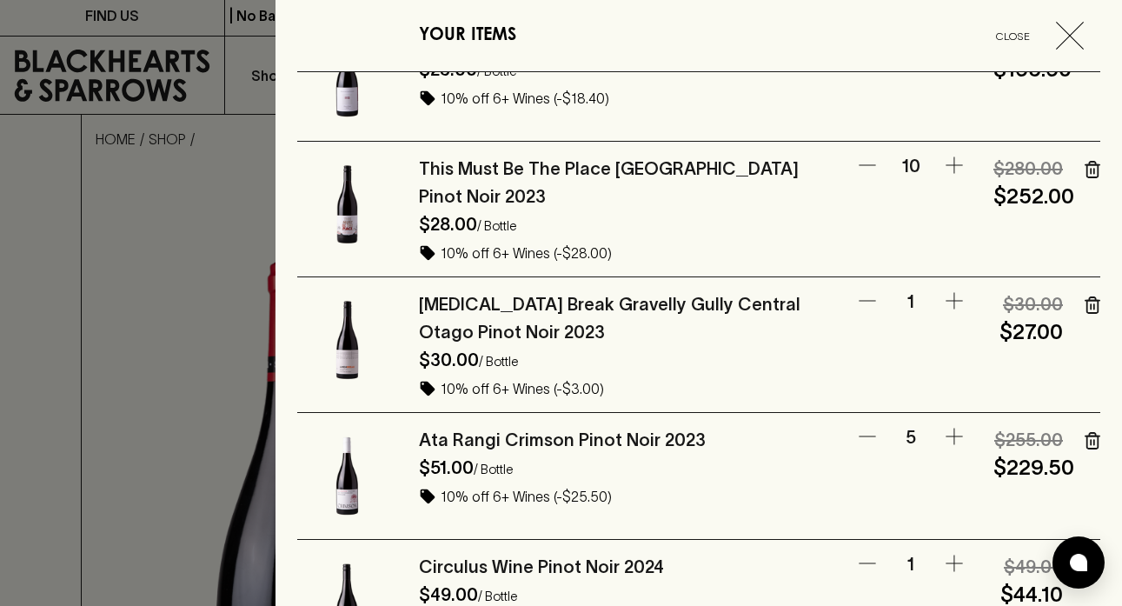
scroll to position [62, 0]
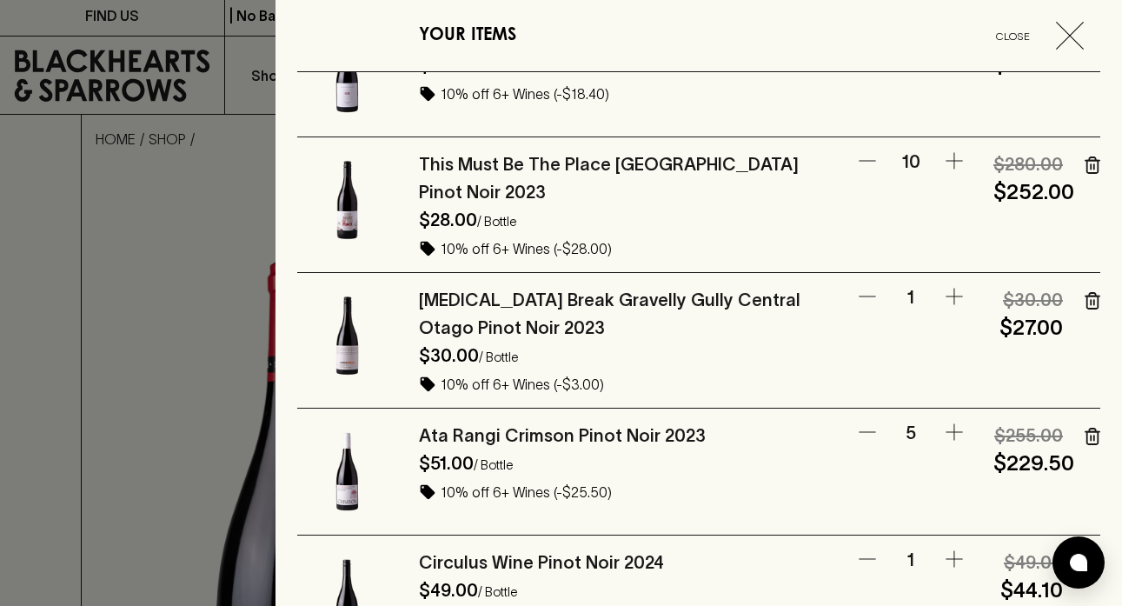
click at [1098, 431] on icon "button" at bounding box center [1093, 436] width 16 height 17
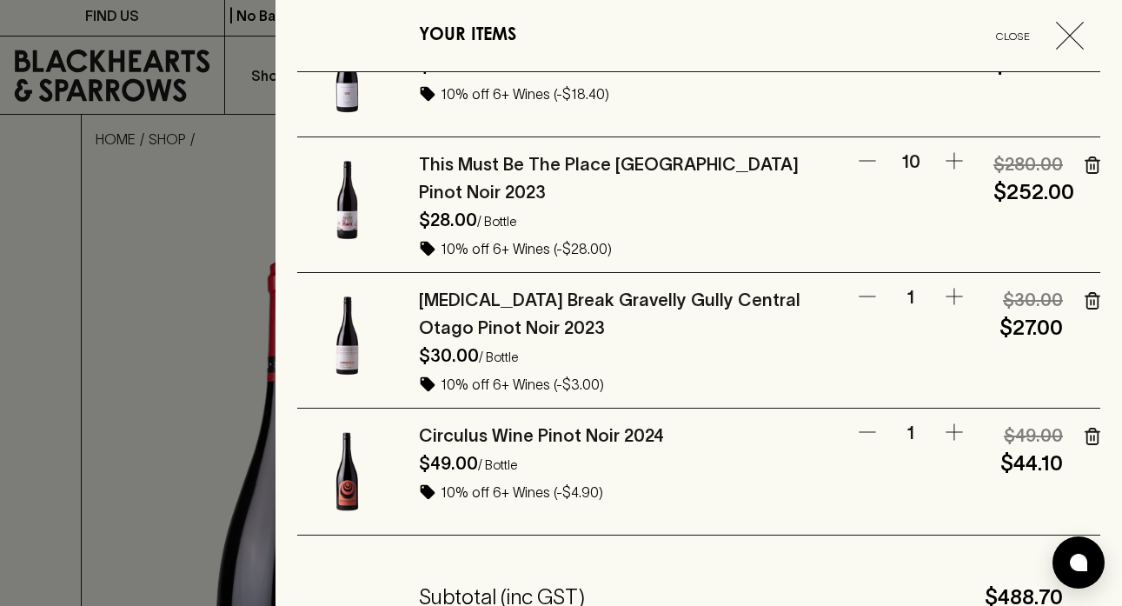
click at [1091, 428] on icon "button" at bounding box center [1093, 436] width 16 height 17
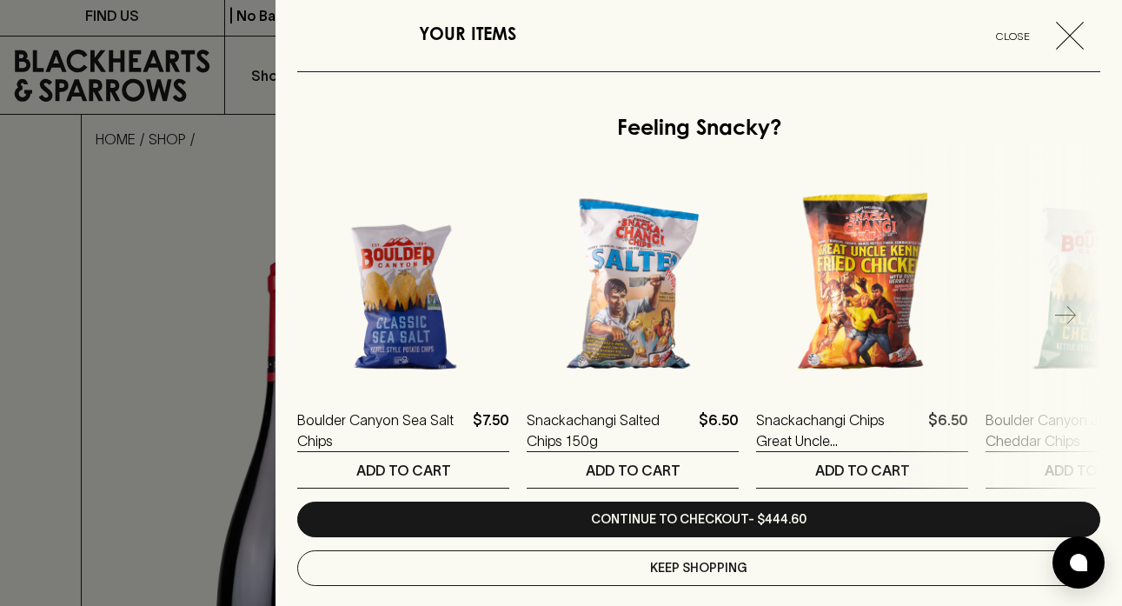
scroll to position [710, 0]
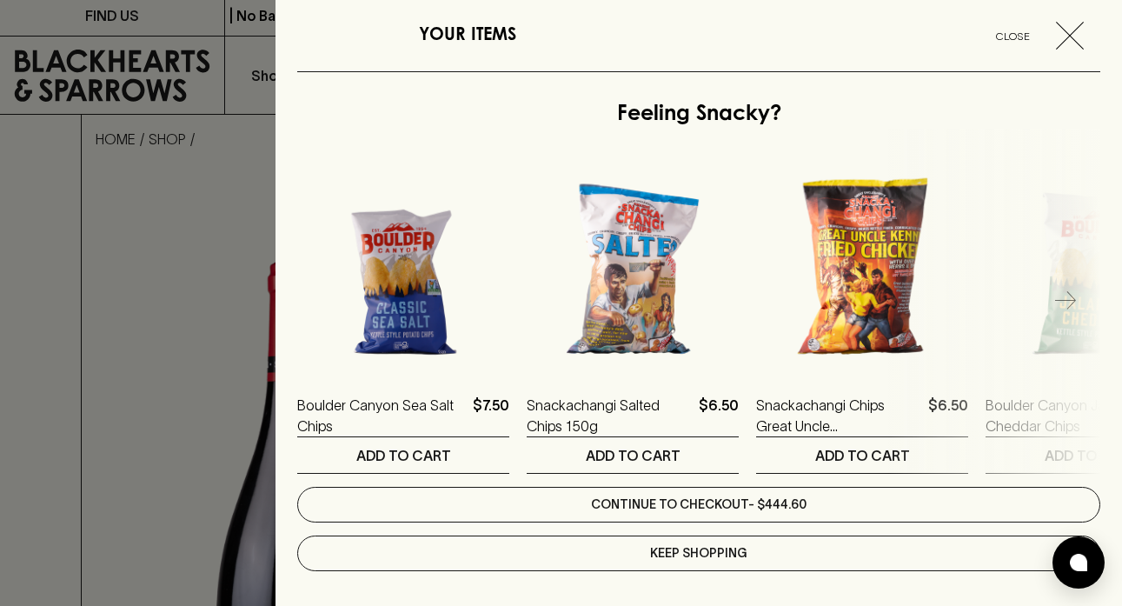
click at [873, 498] on link "Continue to checkout - $444.60" at bounding box center [698, 505] width 803 height 36
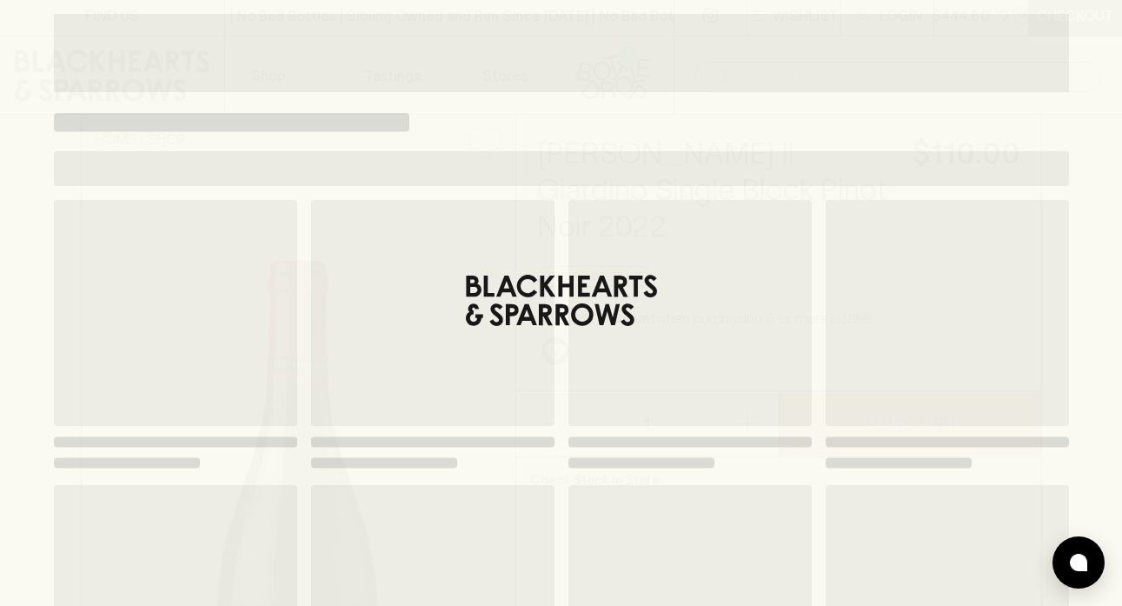
scroll to position [0, 0]
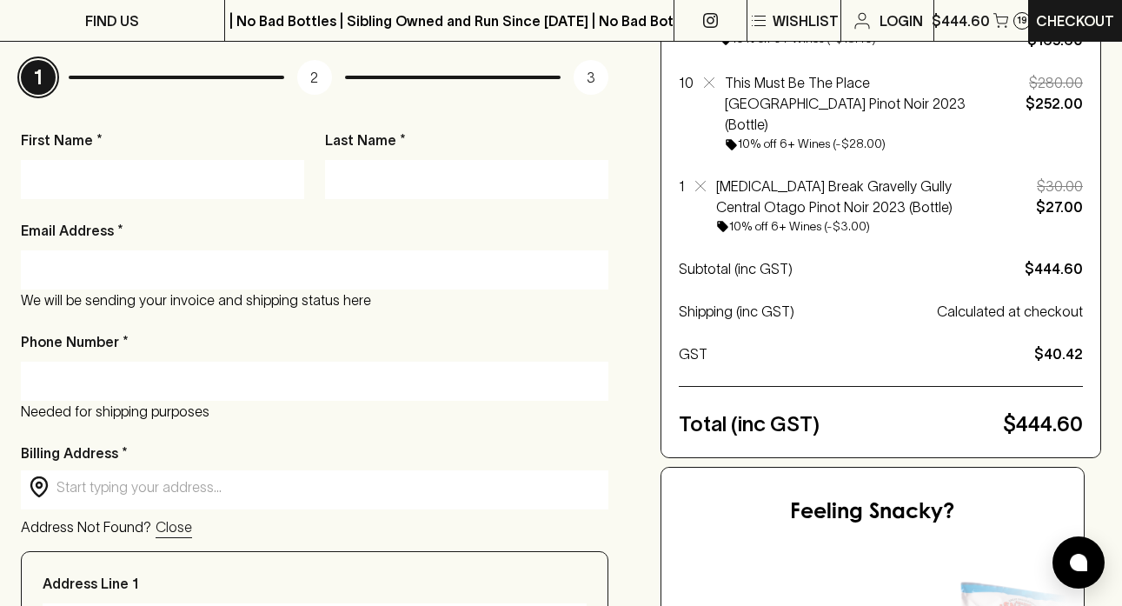
scroll to position [256, 0]
click at [153, 171] on input "First Name *" at bounding box center [162, 180] width 257 height 28
type input "[PERSON_NAME]"
click at [350, 176] on input "Last Name *" at bounding box center [466, 180] width 257 height 28
type input "[PERSON_NAME]"
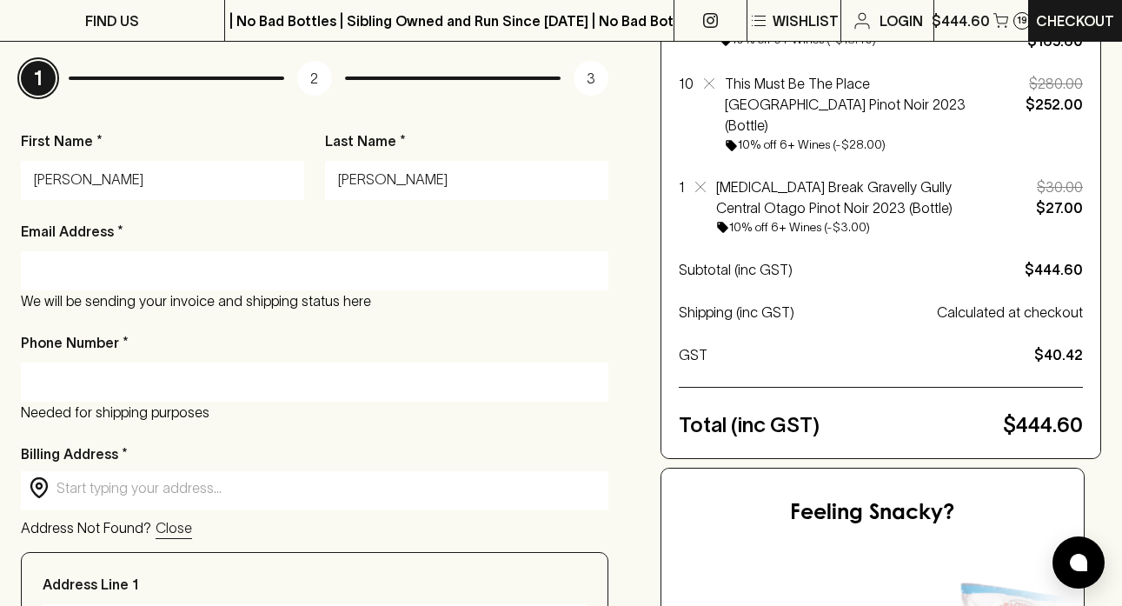
click at [375, 269] on input "Email Address *" at bounding box center [314, 270] width 561 height 28
type input "[PERSON_NAME][EMAIL_ADDRESS][PERSON_NAME][DOMAIN_NAME]"
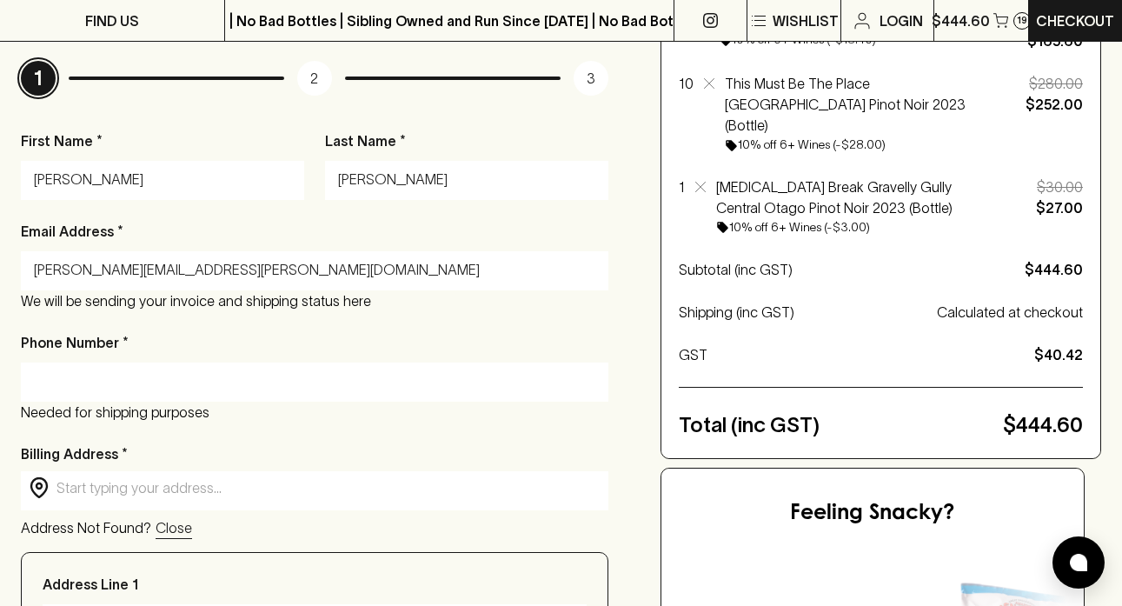
click at [267, 378] on input "Phone Number *" at bounding box center [314, 382] width 561 height 28
type input "0426822834"
type input "[STREET_ADDRESS]"
type input "[GEOGRAPHIC_DATA]"
type input "3078"
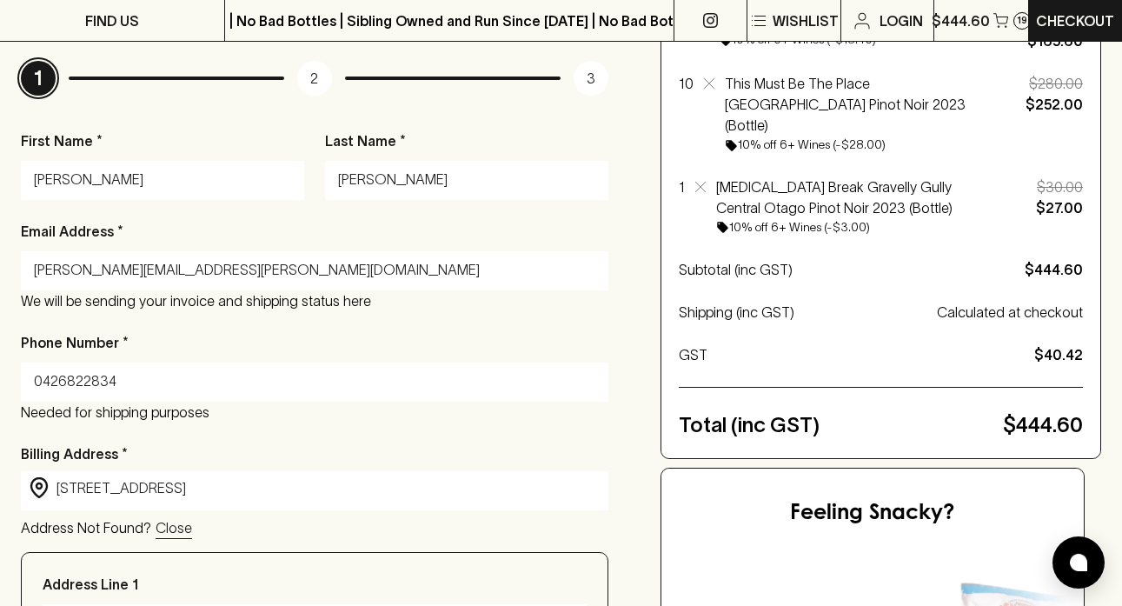
type input "VIC"
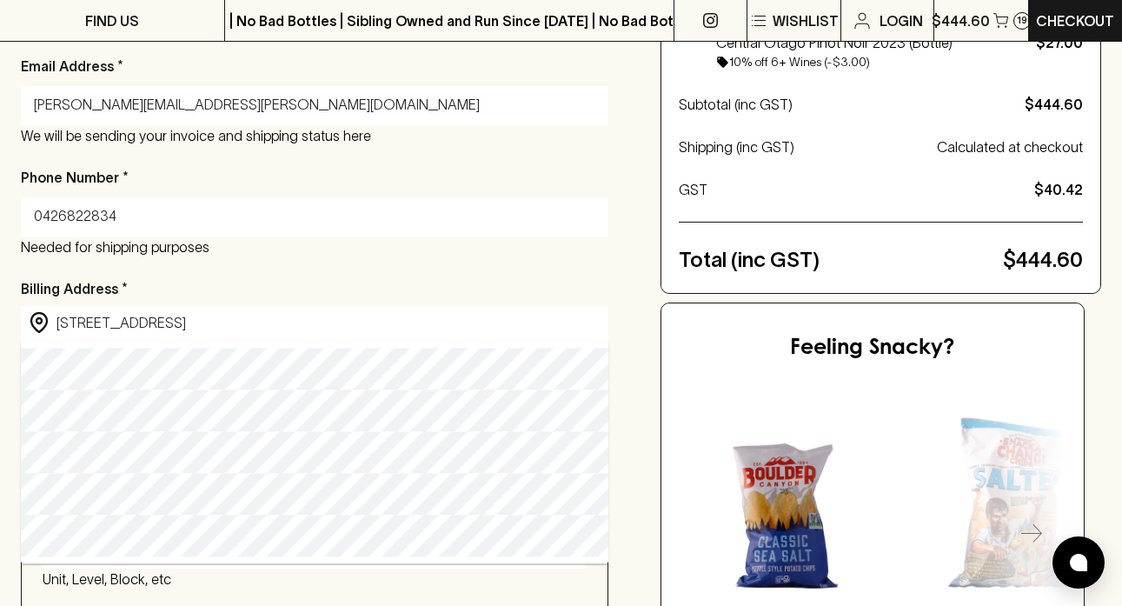
scroll to position [432, 0]
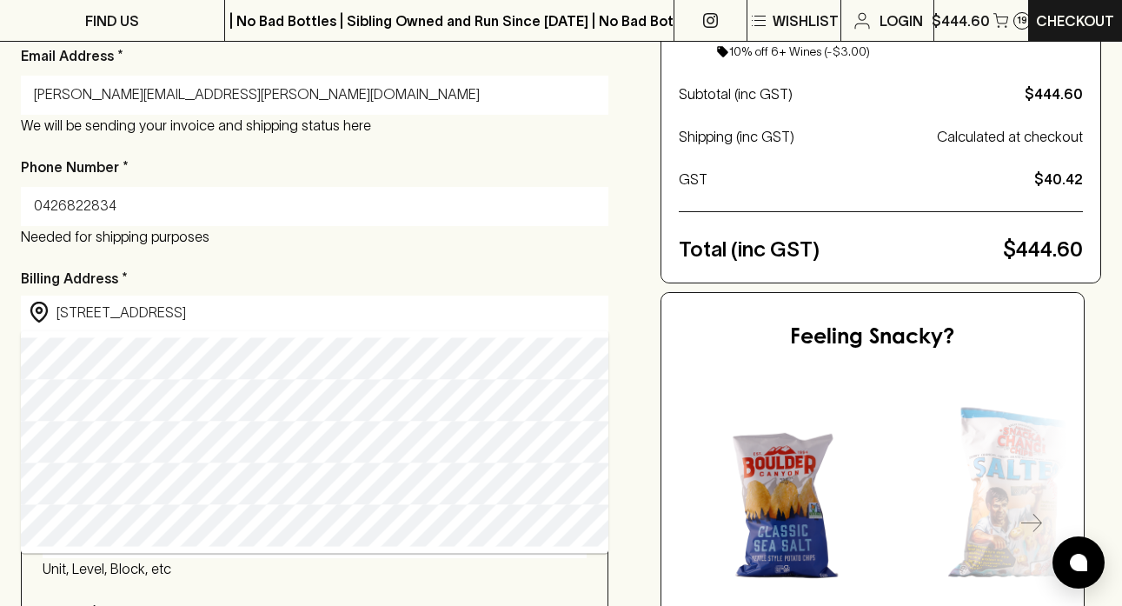
click at [176, 309] on input "[STREET_ADDRESS]" at bounding box center [328, 312] width 544 height 20
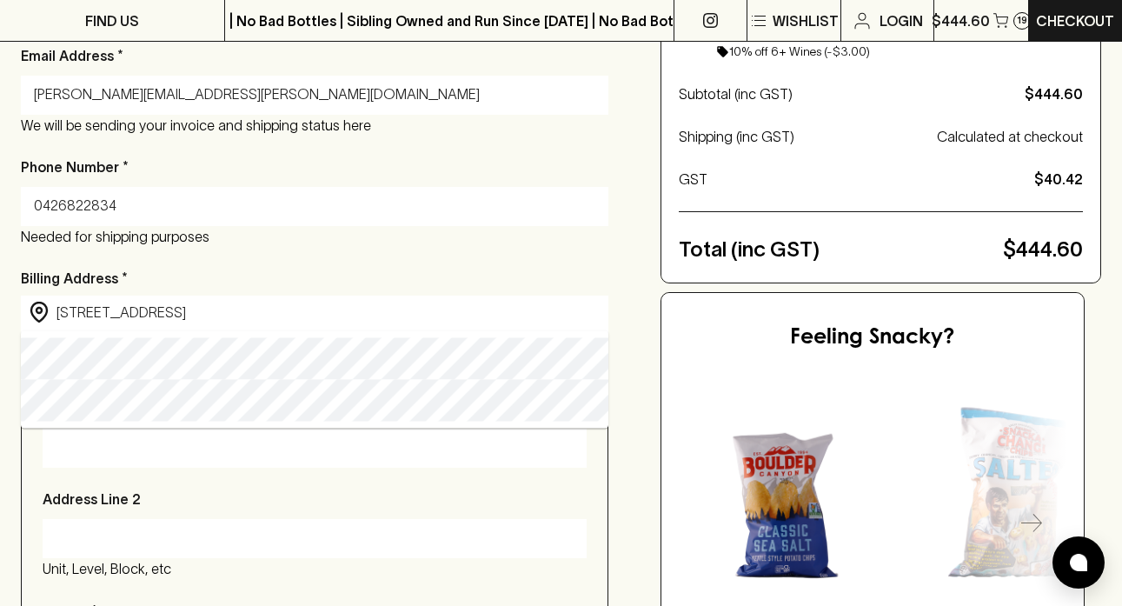
type input "[STREET_ADDRESS]"
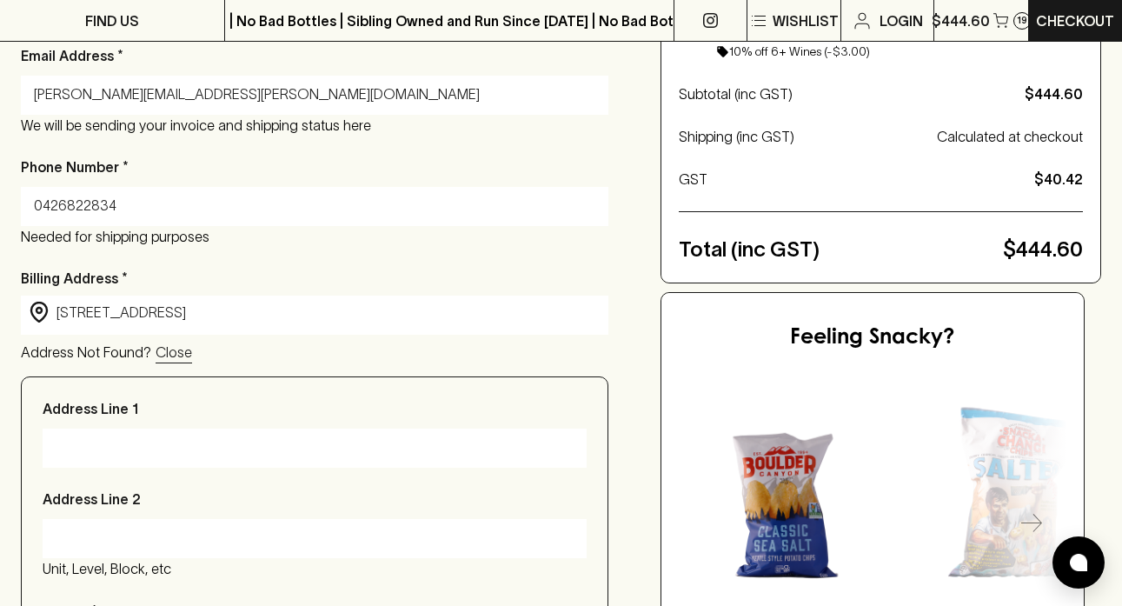
type input "[STREET_ADDRESS]"
type input "Victoria"
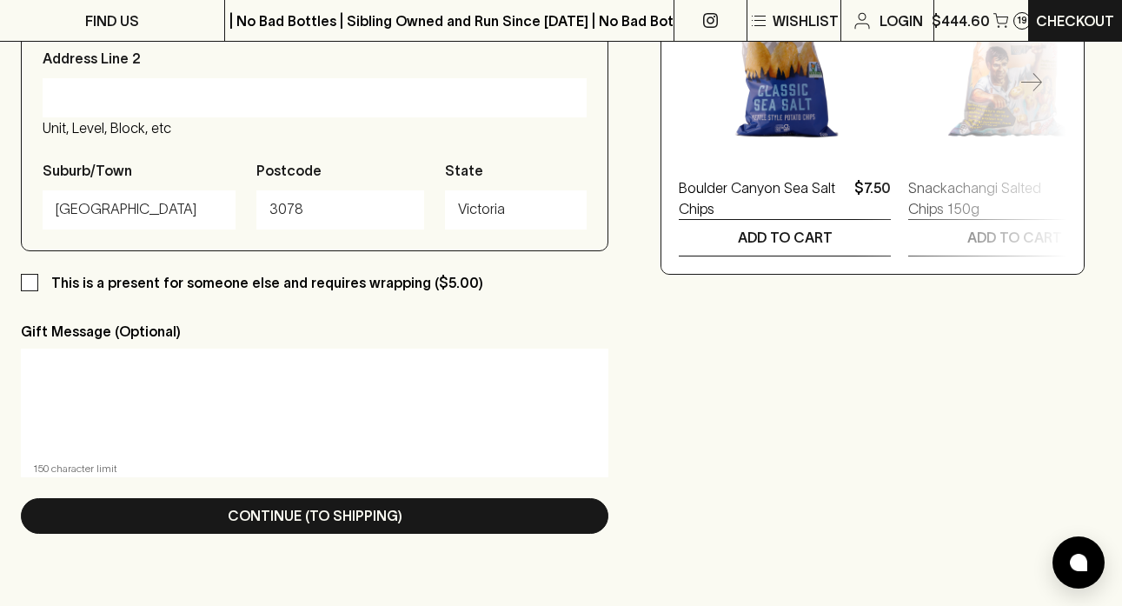
scroll to position [875, 0]
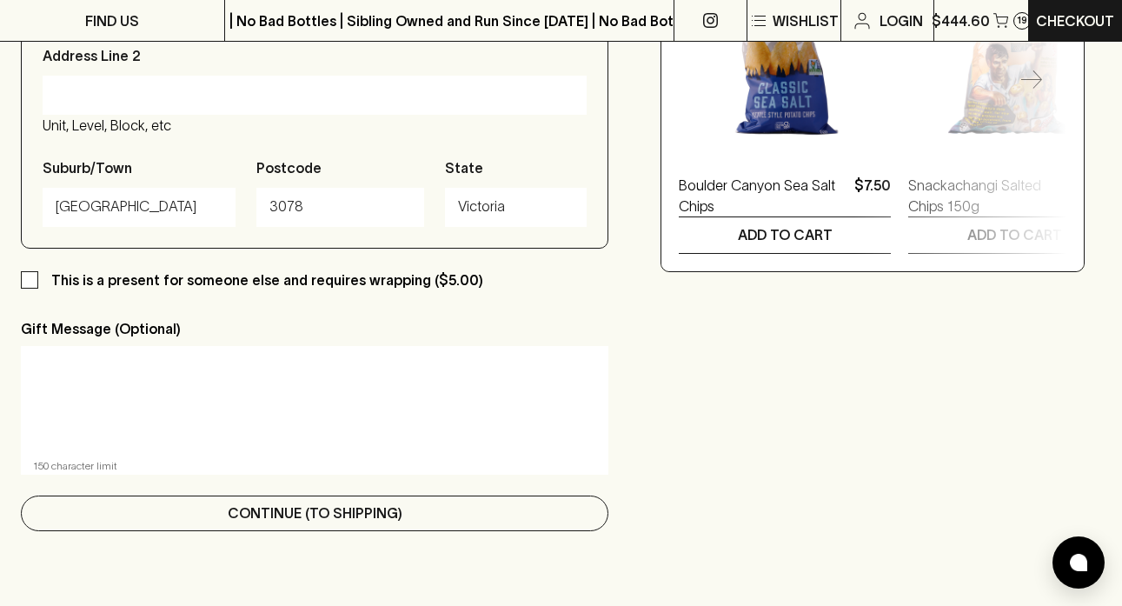
type input "[STREET_ADDRESS]"
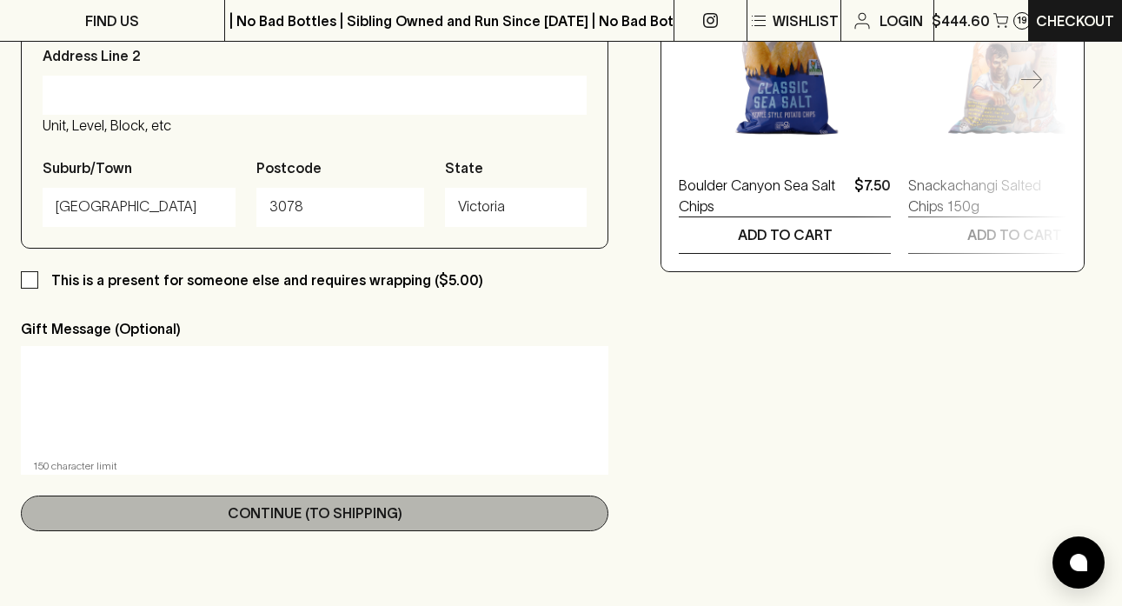
click at [167, 506] on button "Continue (To Shipping)" at bounding box center [314, 513] width 587 height 36
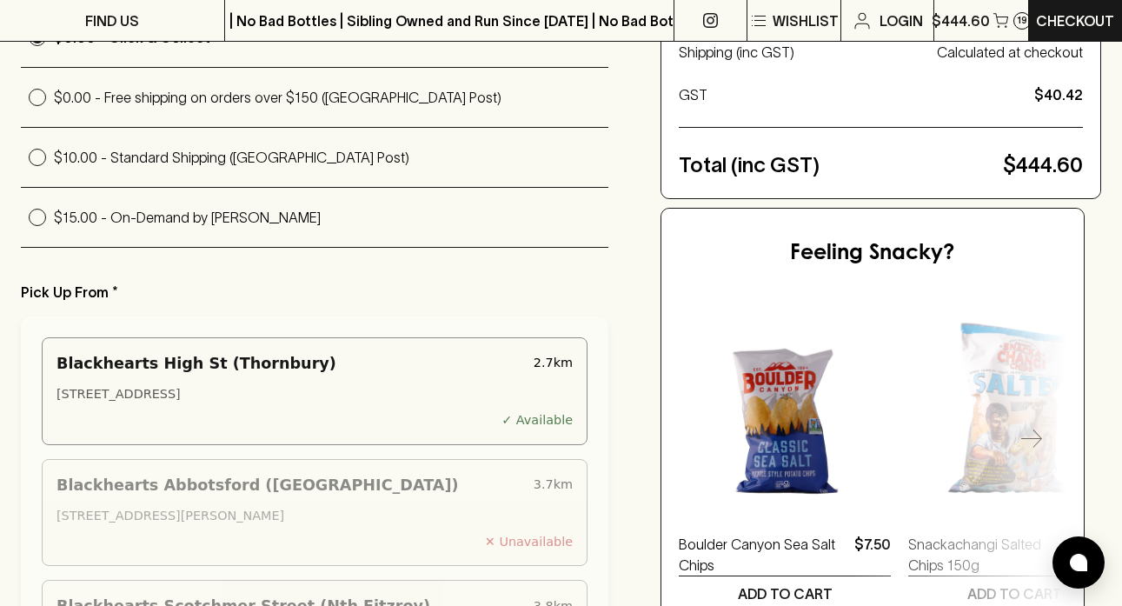
scroll to position [609, 0]
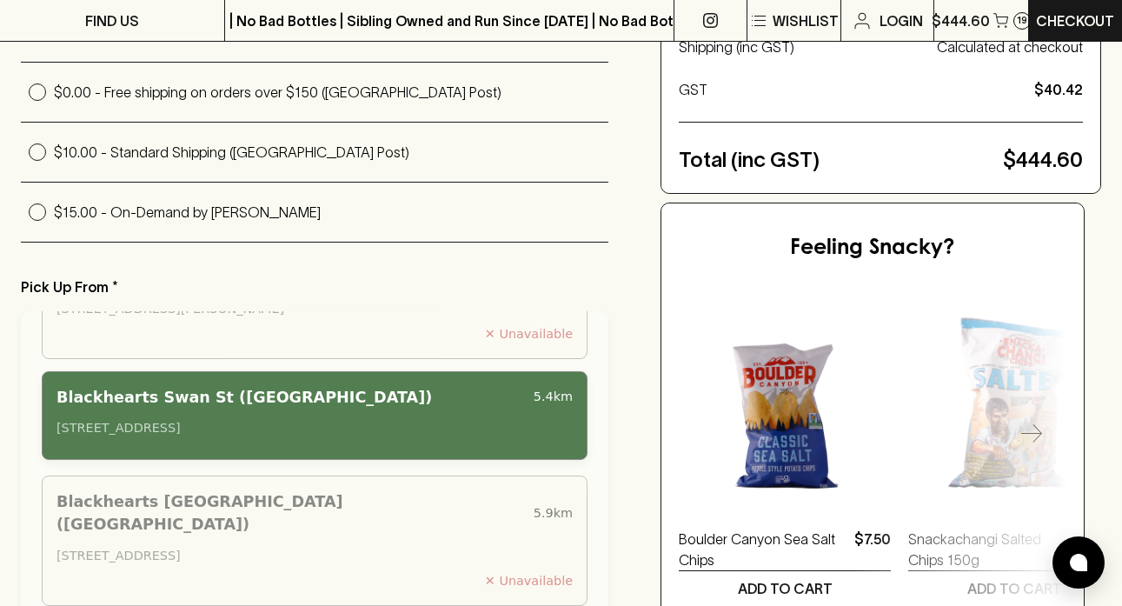
click at [136, 386] on div "Blackhearts Swan St ([GEOGRAPHIC_DATA])" at bounding box center [291, 397] width 470 height 23
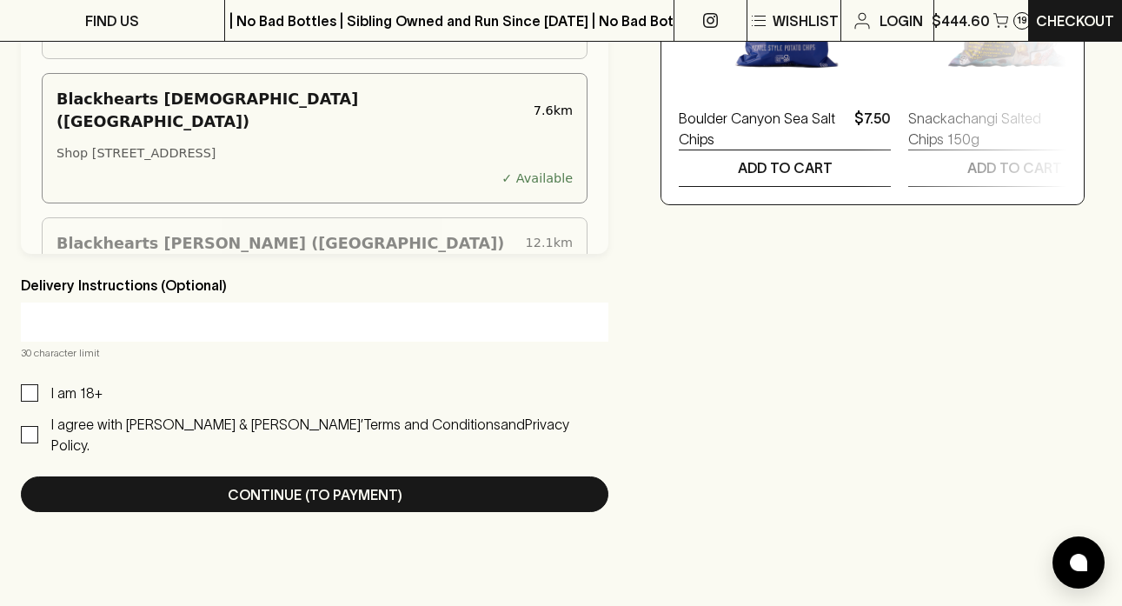
scroll to position [1034, 0]
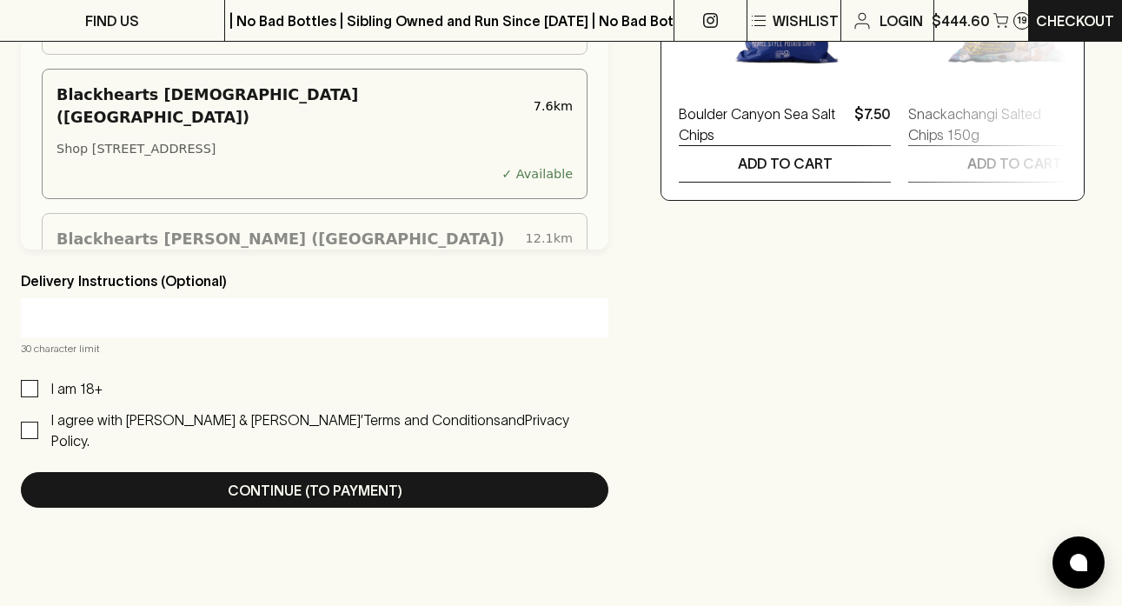
click at [36, 385] on input "I am 18+" at bounding box center [29, 388] width 17 height 17
checkbox input "true"
click at [29, 409] on label "I agree with [PERSON_NAME] & [PERSON_NAME]’ Terms and Conditions and Privacy Po…" at bounding box center [314, 430] width 587 height 42
click at [29, 421] on input "I agree with [PERSON_NAME] & [PERSON_NAME]’ Terms and Conditions and Privacy Po…" at bounding box center [29, 429] width 17 height 17
checkbox input "true"
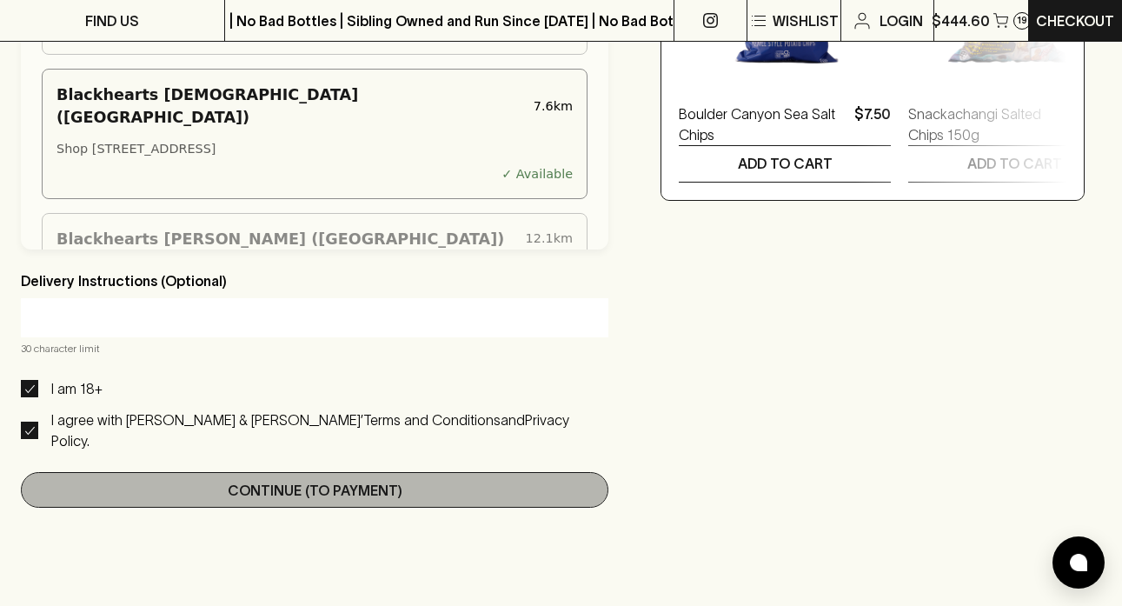
click at [149, 472] on button "Continue (To Payment)" at bounding box center [314, 490] width 587 height 36
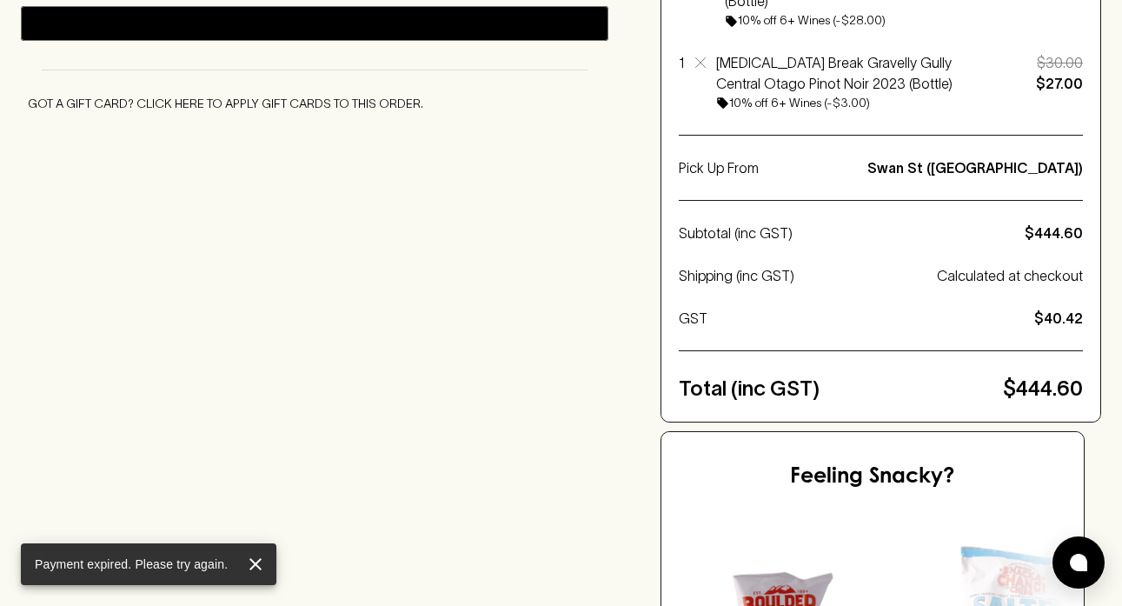
scroll to position [0, 0]
